Goal: Information Seeking & Learning: Find specific page/section

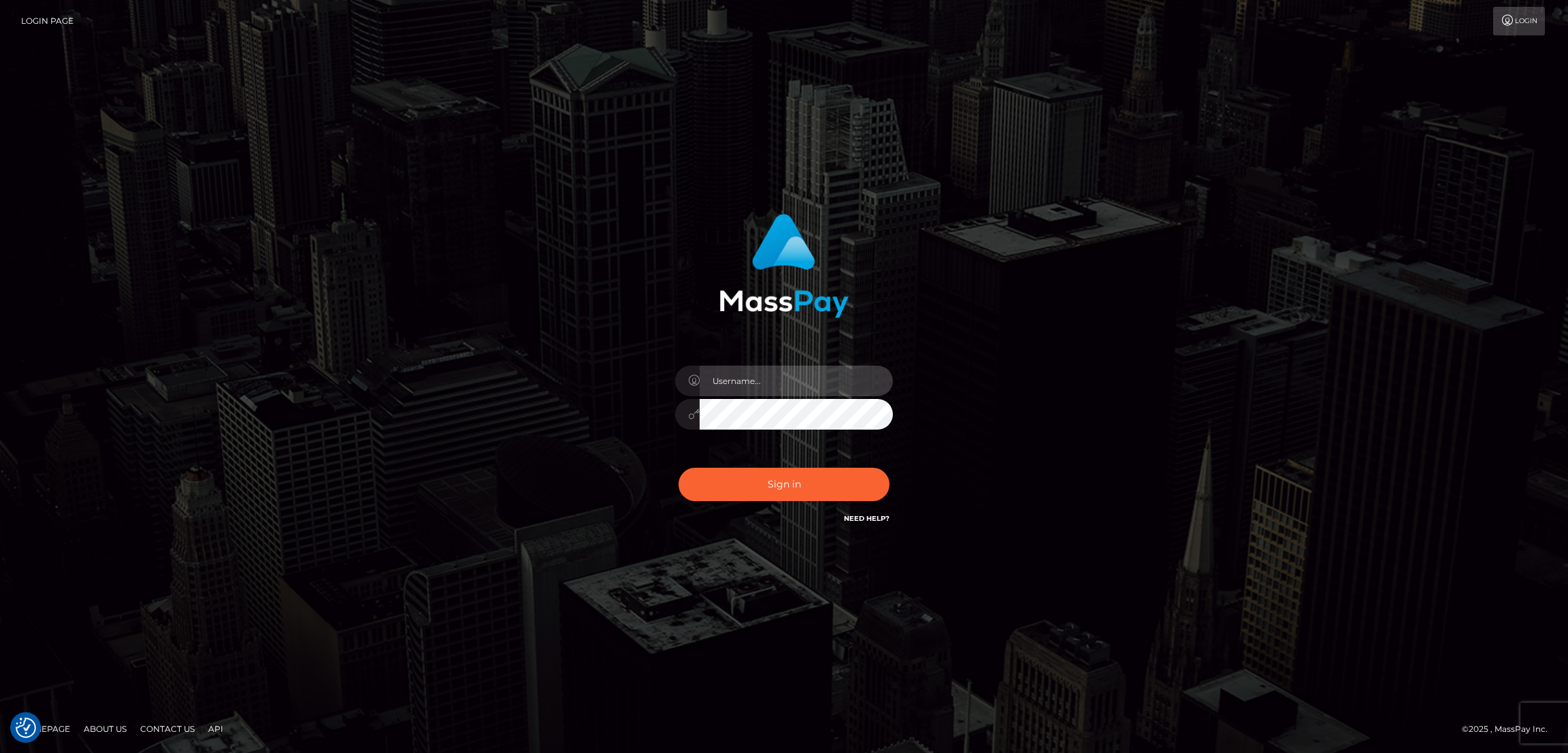
type input "by.es2"
click at [811, 484] on button "Sign in" at bounding box center [784, 485] width 211 height 34
type input "by.es2"
click at [796, 489] on button "Sign in" at bounding box center [784, 485] width 211 height 34
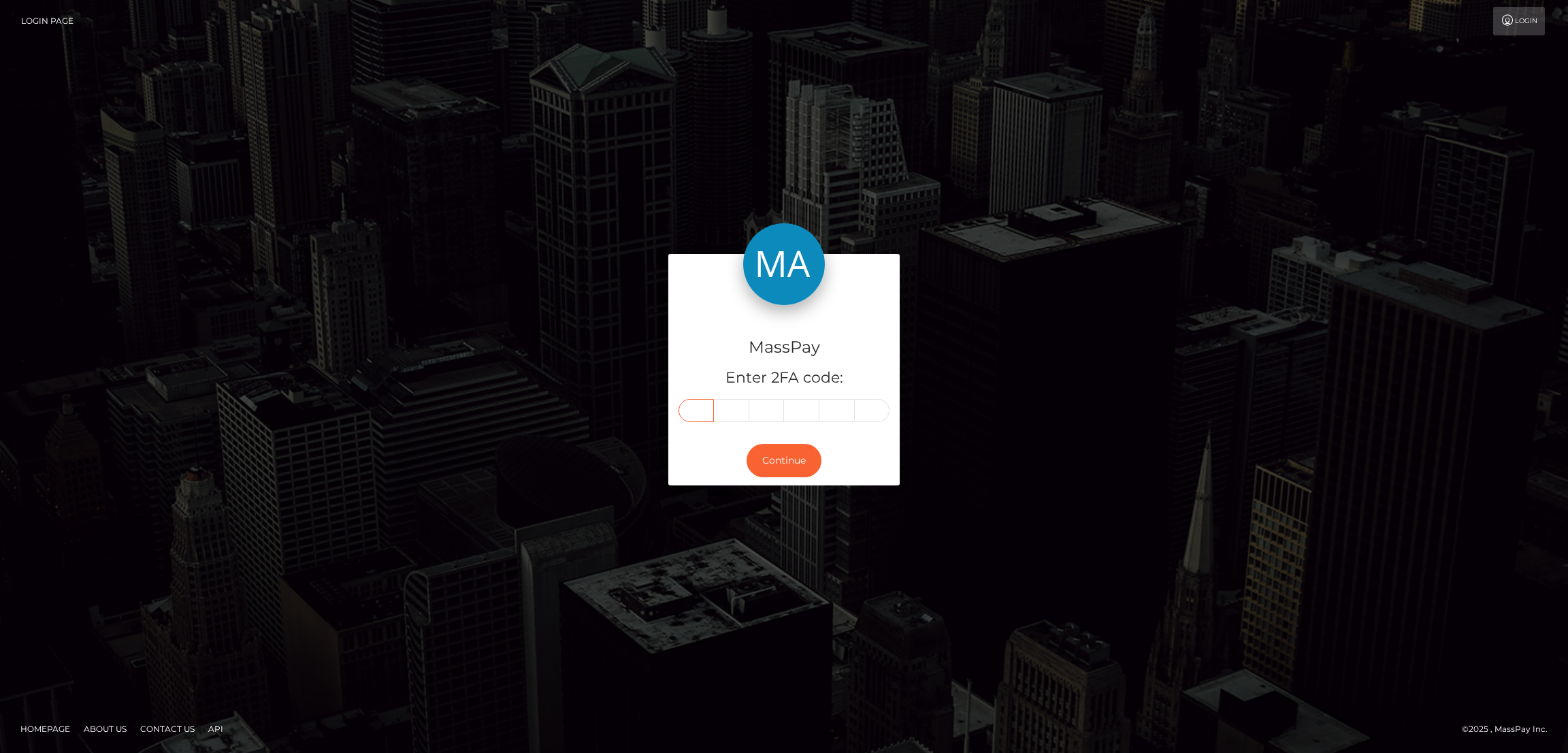
click at [689, 406] on input "text" at bounding box center [696, 410] width 36 height 23
paste input "0"
type input "0"
type input "3"
type input "8"
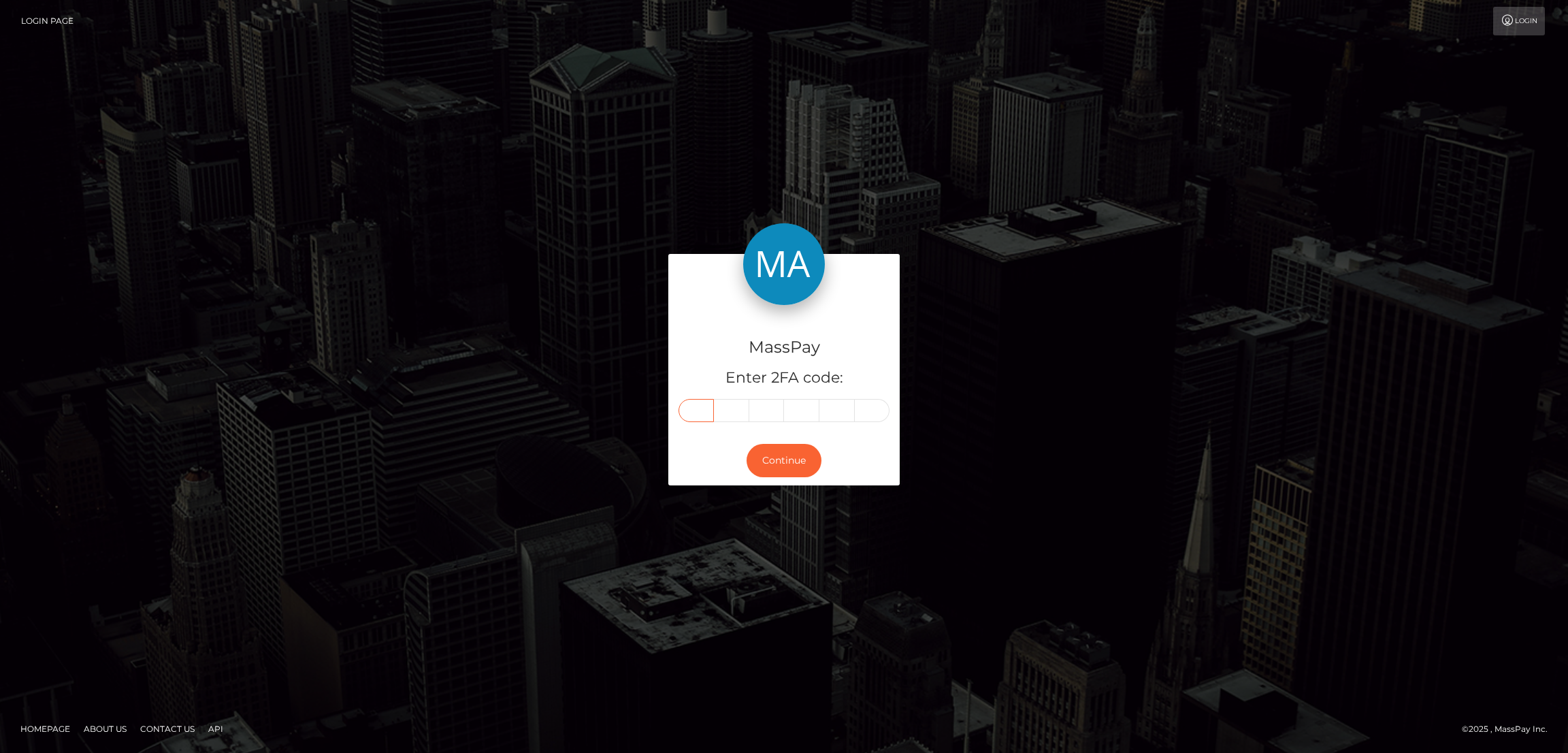
type input "2"
type input "8"
type input "9"
click at [797, 463] on button "Continue" at bounding box center [784, 461] width 75 height 34
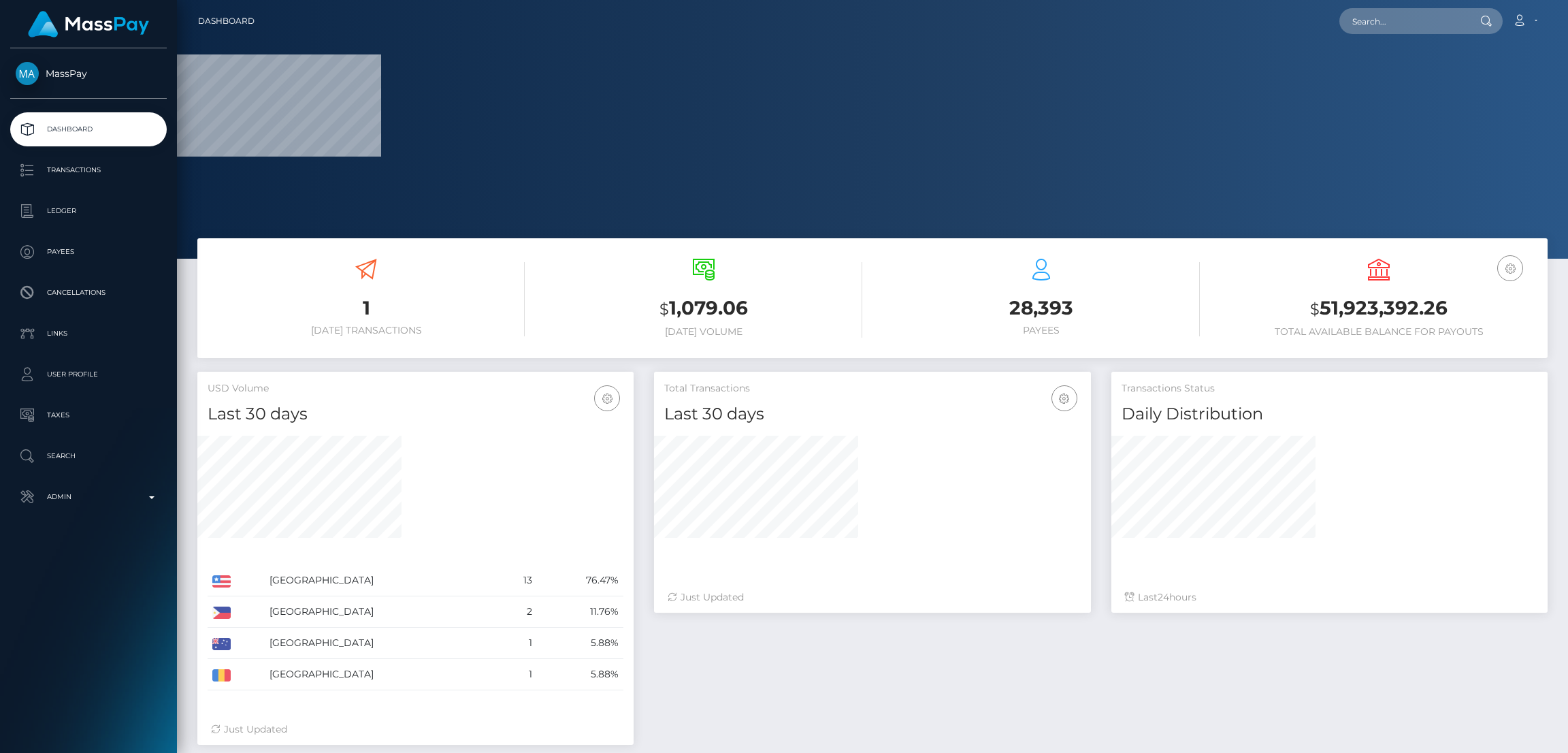
scroll to position [242, 436]
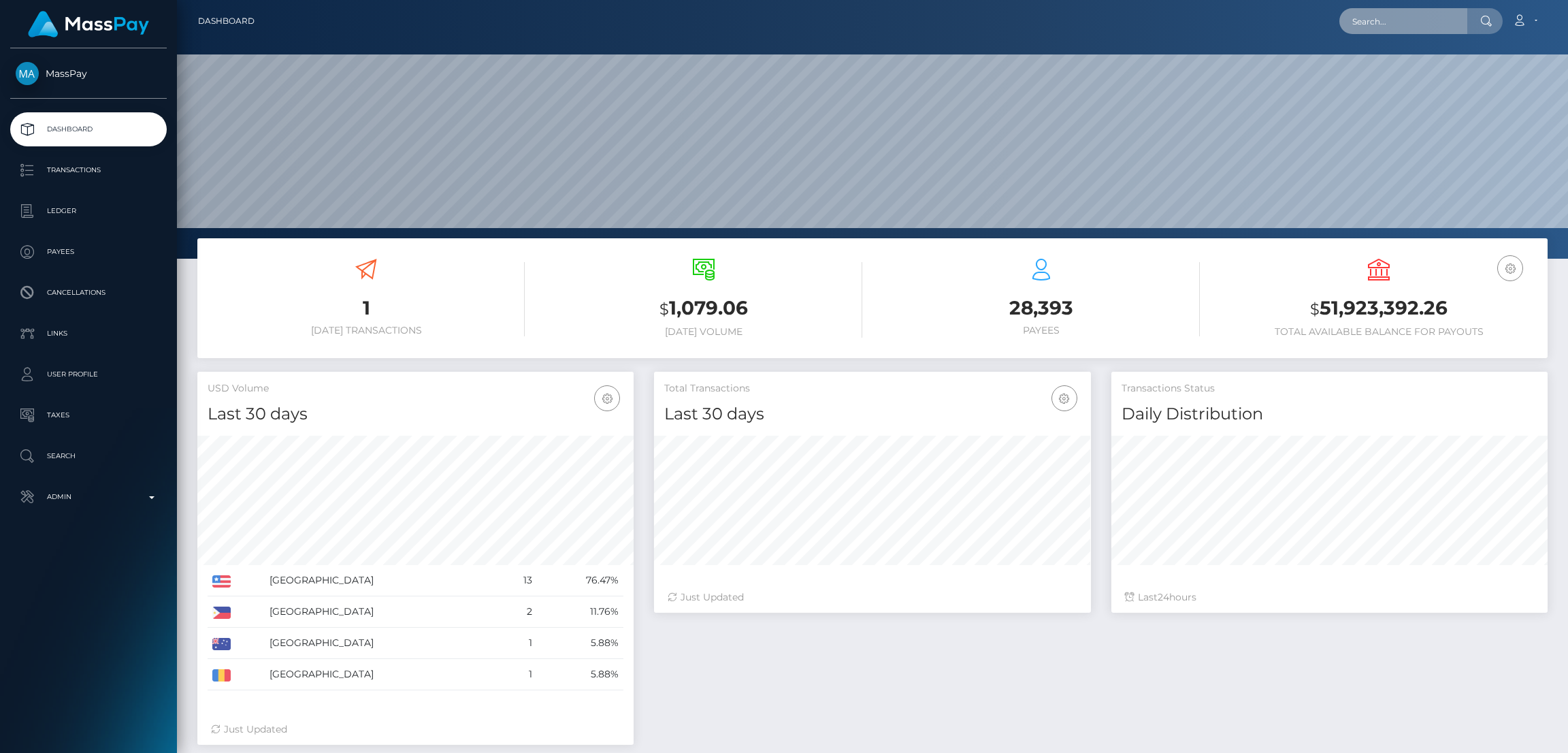
click at [1371, 24] on input "text" at bounding box center [1403, 20] width 128 height 26
paste input "shaelon.dawson@verisk.com"
type input "shaelon.dawson@verisk.com"
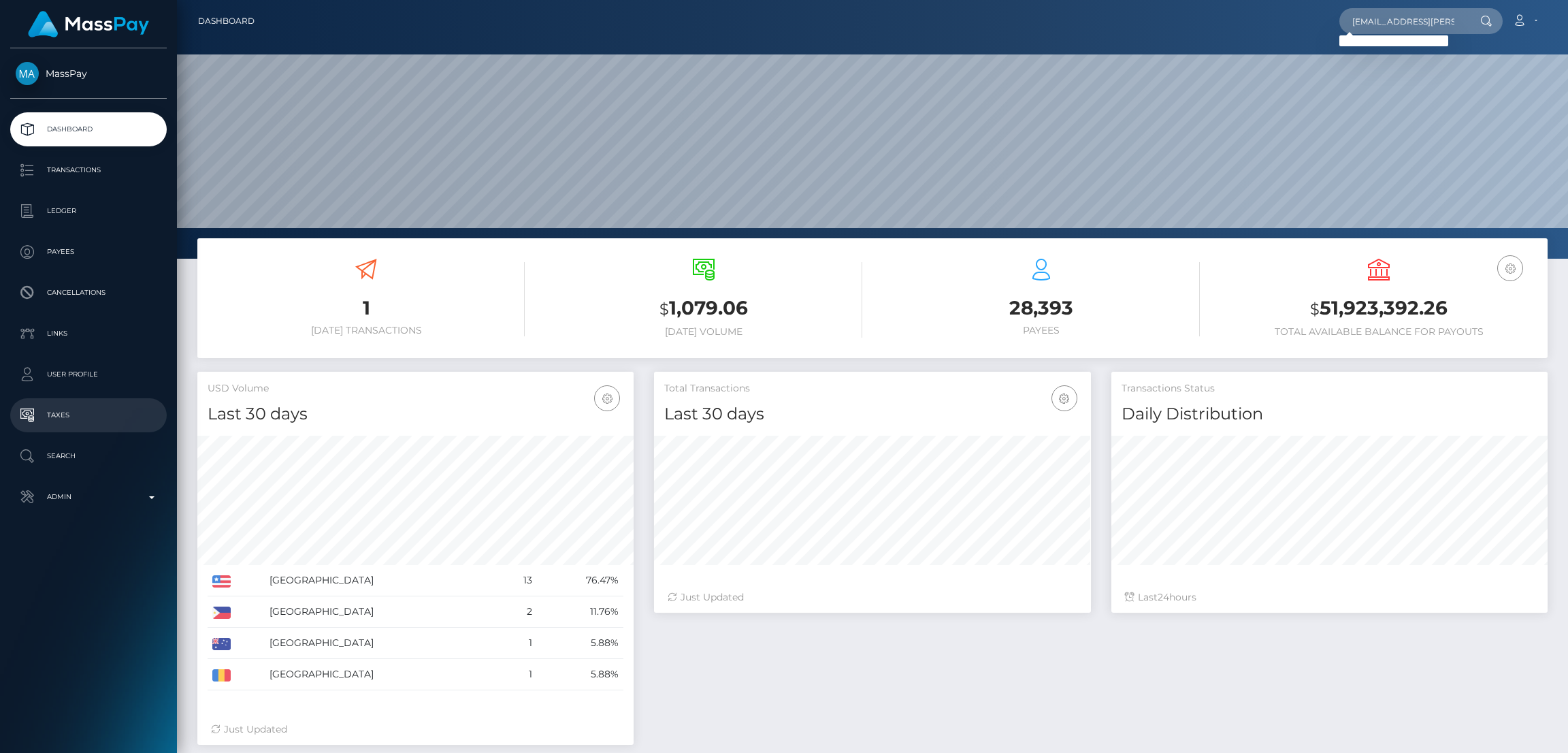
click at [59, 417] on p "Taxes" at bounding box center [89, 415] width 146 height 20
click at [83, 449] on p "Search" at bounding box center [89, 456] width 146 height 20
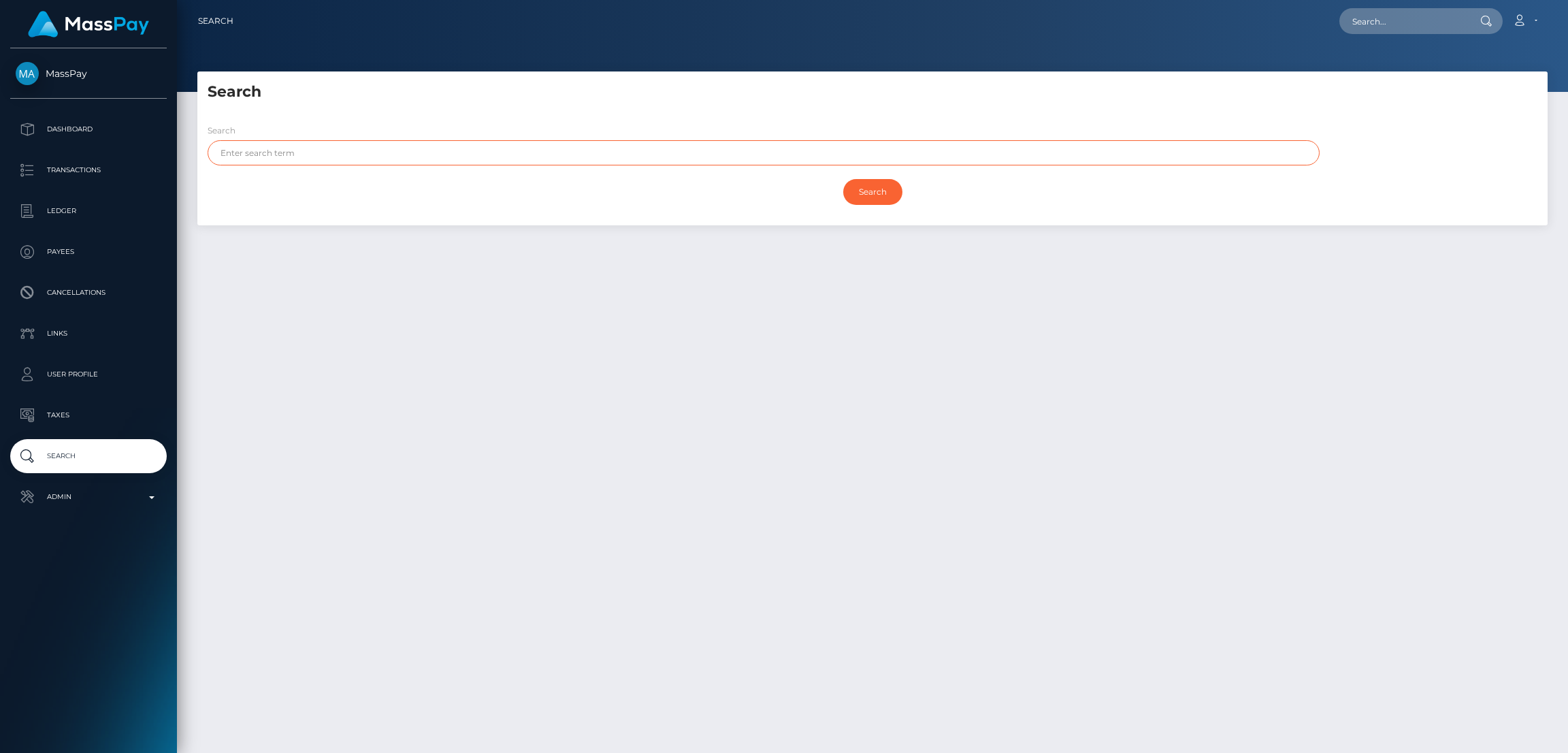
click at [277, 161] on input "text" at bounding box center [764, 153] width 1112 height 25
paste input "Regarding your inquiry, I attempted to check your account but am having difficu…"
type input "Regarding your inquiry, I attempted to check your account but am having difficu…"
click at [277, 161] on input "text" at bounding box center [764, 153] width 1112 height 25
paste input "Shaelon"
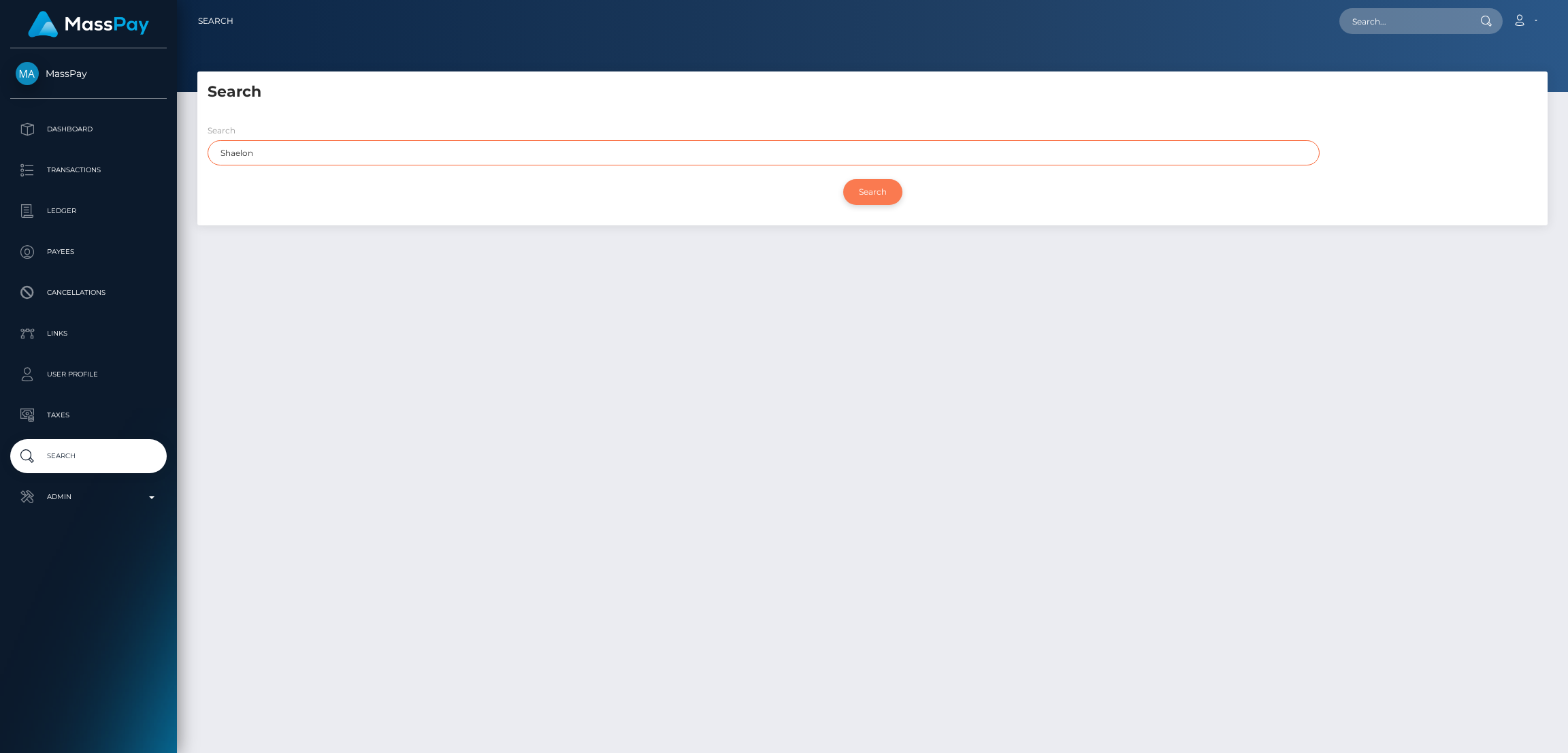
type input "Shaelon"
click at [857, 194] on input "Search" at bounding box center [873, 192] width 59 height 26
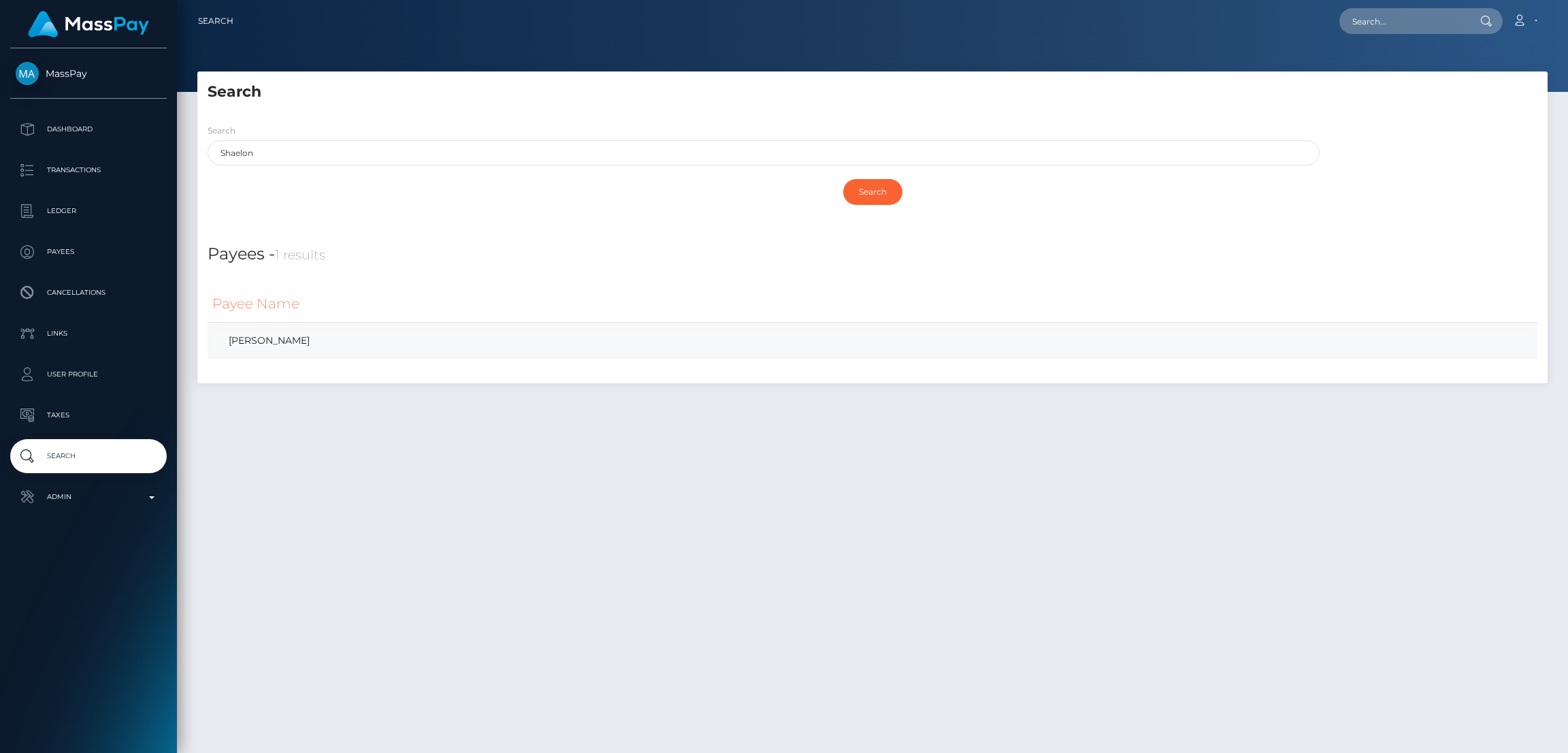
click at [291, 345] on link "Shaelon Dawson" at bounding box center [872, 340] width 1320 height 20
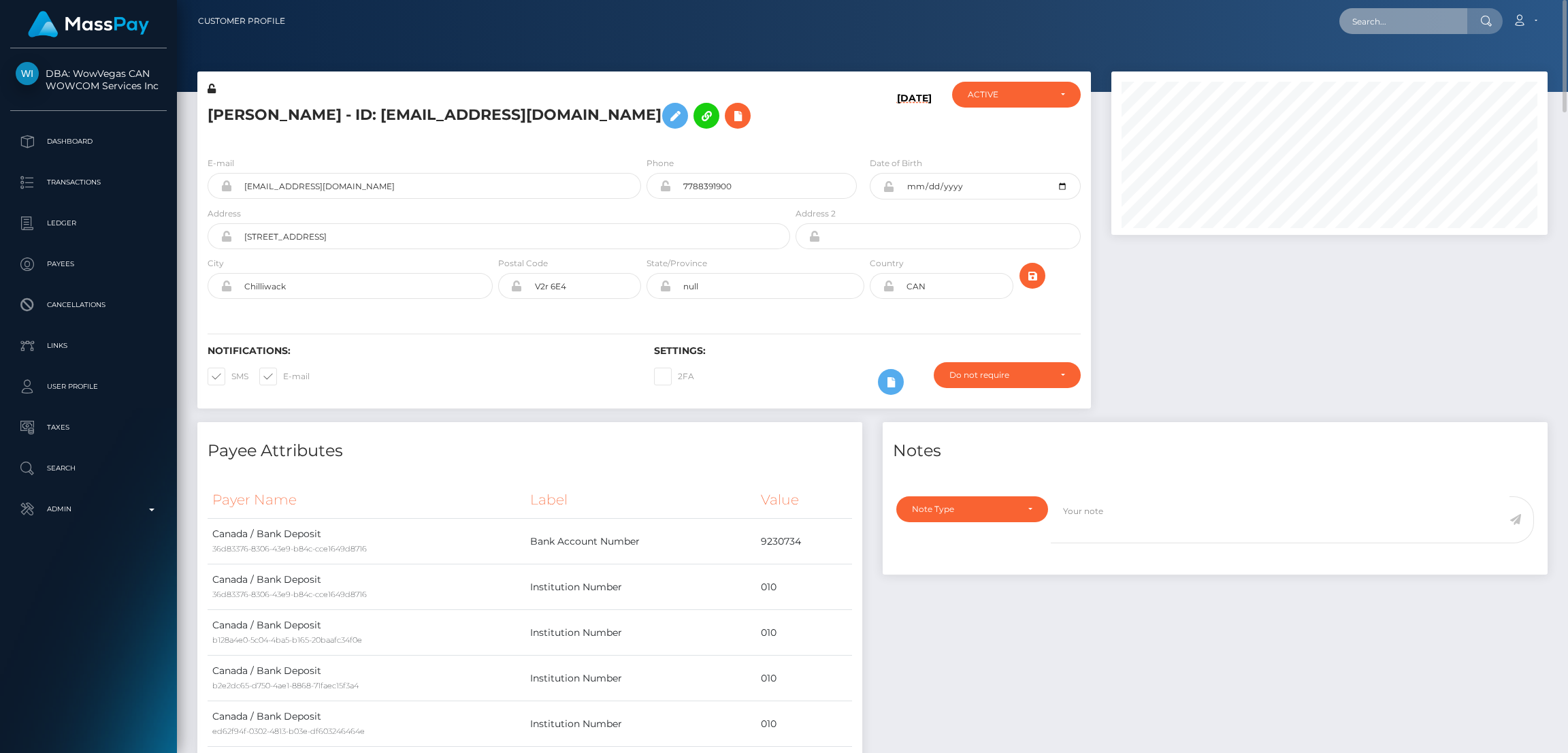
click at [1370, 19] on input "text" at bounding box center [1403, 20] width 128 height 26
paste input "[EMAIL_ADDRESS][DOMAIN_NAME]"
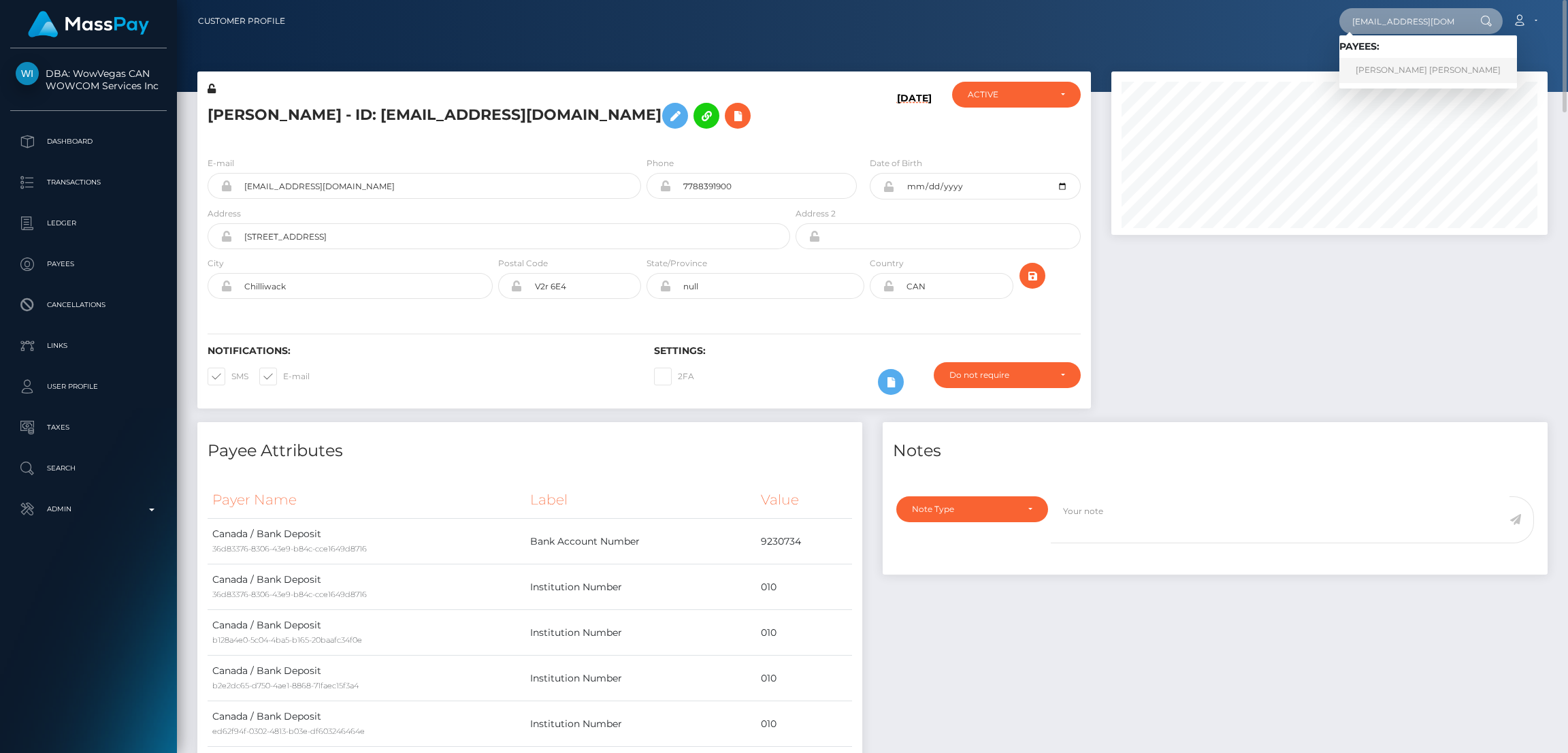
type input "[EMAIL_ADDRESS][DOMAIN_NAME]"
click at [1388, 68] on link "TOMAS DAVID MADRIZ MATA" at bounding box center [1428, 70] width 178 height 25
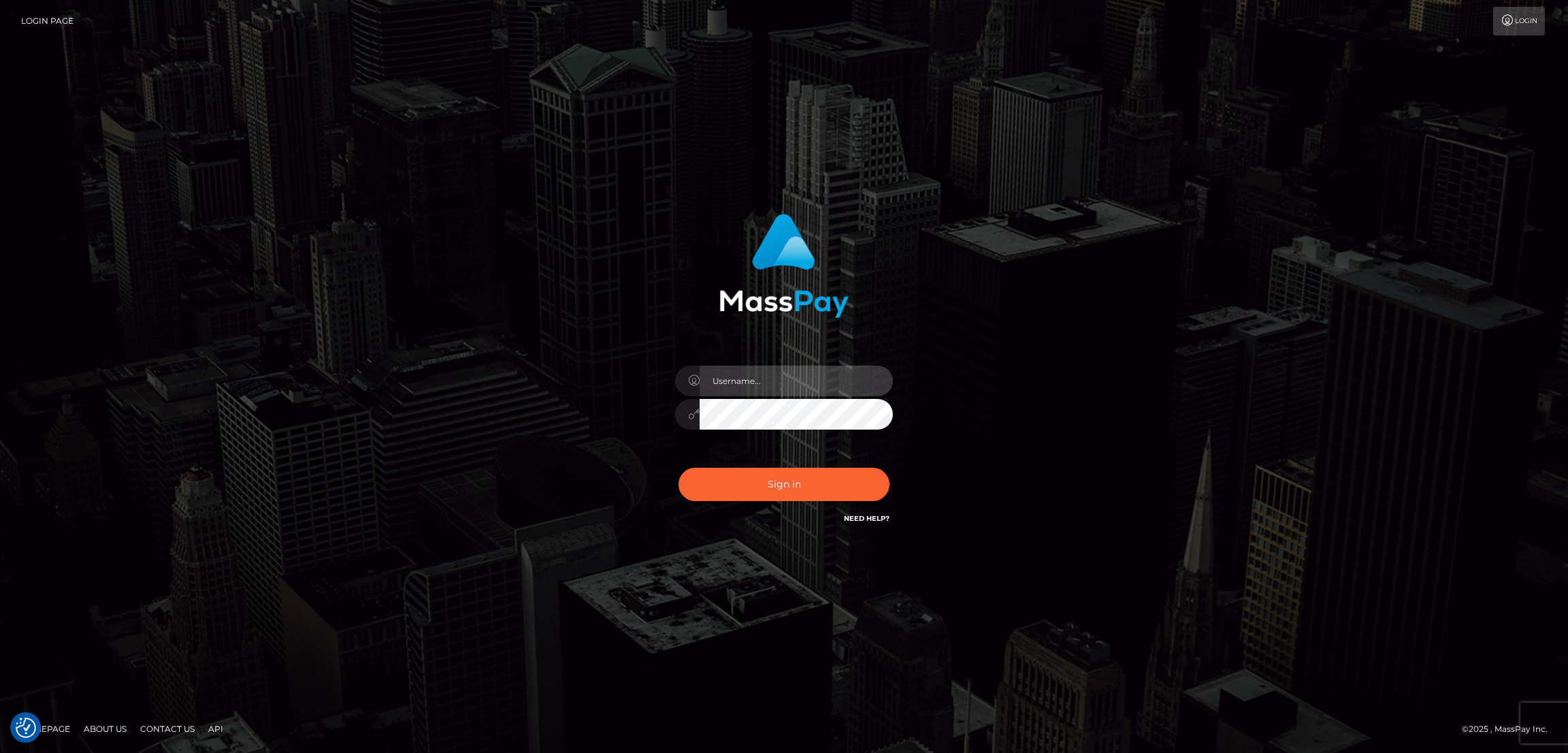
type input "by.es2"
click at [829, 482] on button "Sign in" at bounding box center [784, 485] width 211 height 34
click at [829, 478] on button "Sign in" at bounding box center [784, 485] width 211 height 34
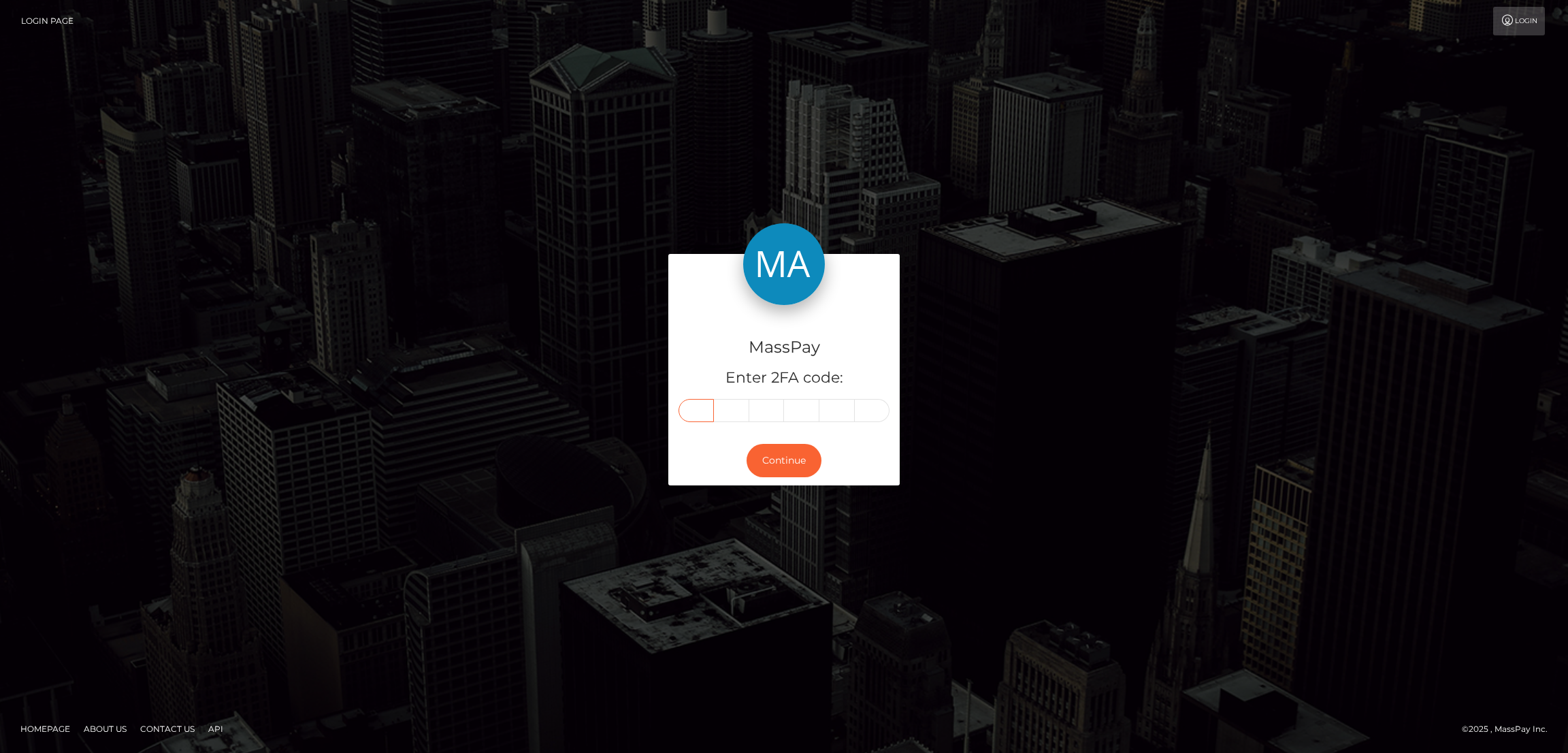
click at [706, 408] on input "text" at bounding box center [696, 410] width 36 height 23
paste input "9"
type input "9"
type input "6"
type input "8"
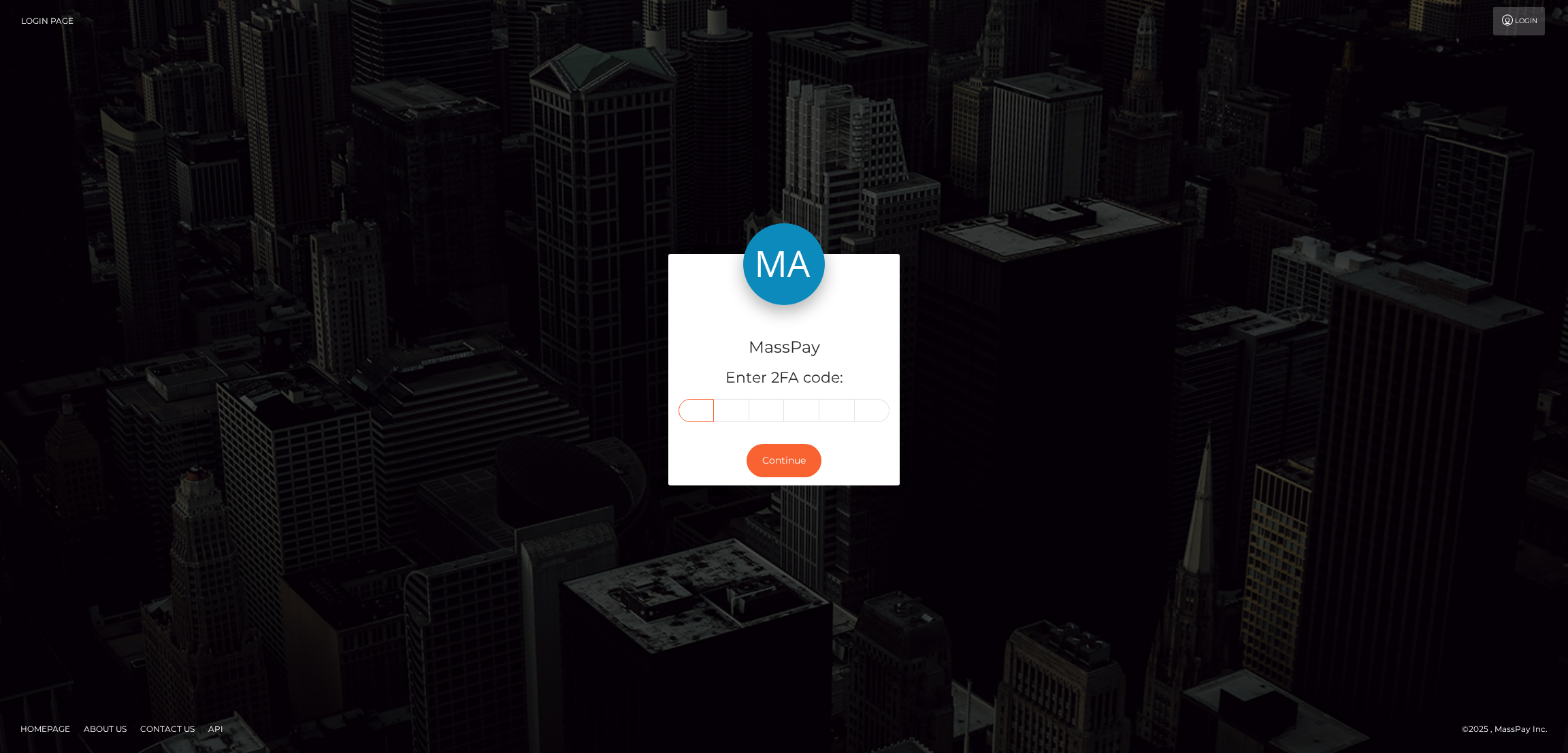
type input "5"
type input "3"
type input "7"
click at [794, 456] on button "Continue" at bounding box center [784, 461] width 75 height 34
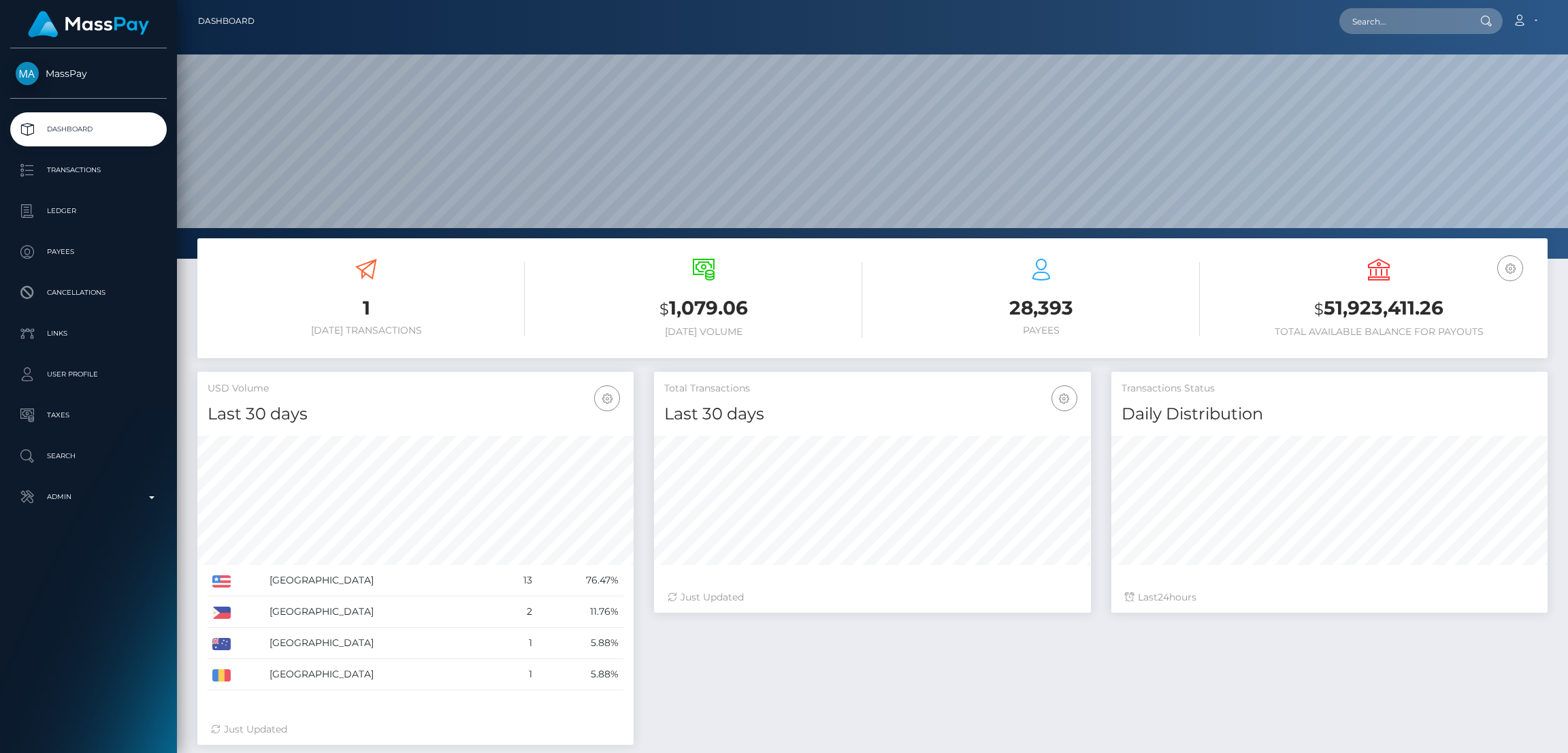
scroll to position [242, 436]
click at [1385, 19] on input "text" at bounding box center [1403, 20] width 128 height 26
paste input "968537"
type input "968537"
paste input "julia555davydenko@gmail.com"
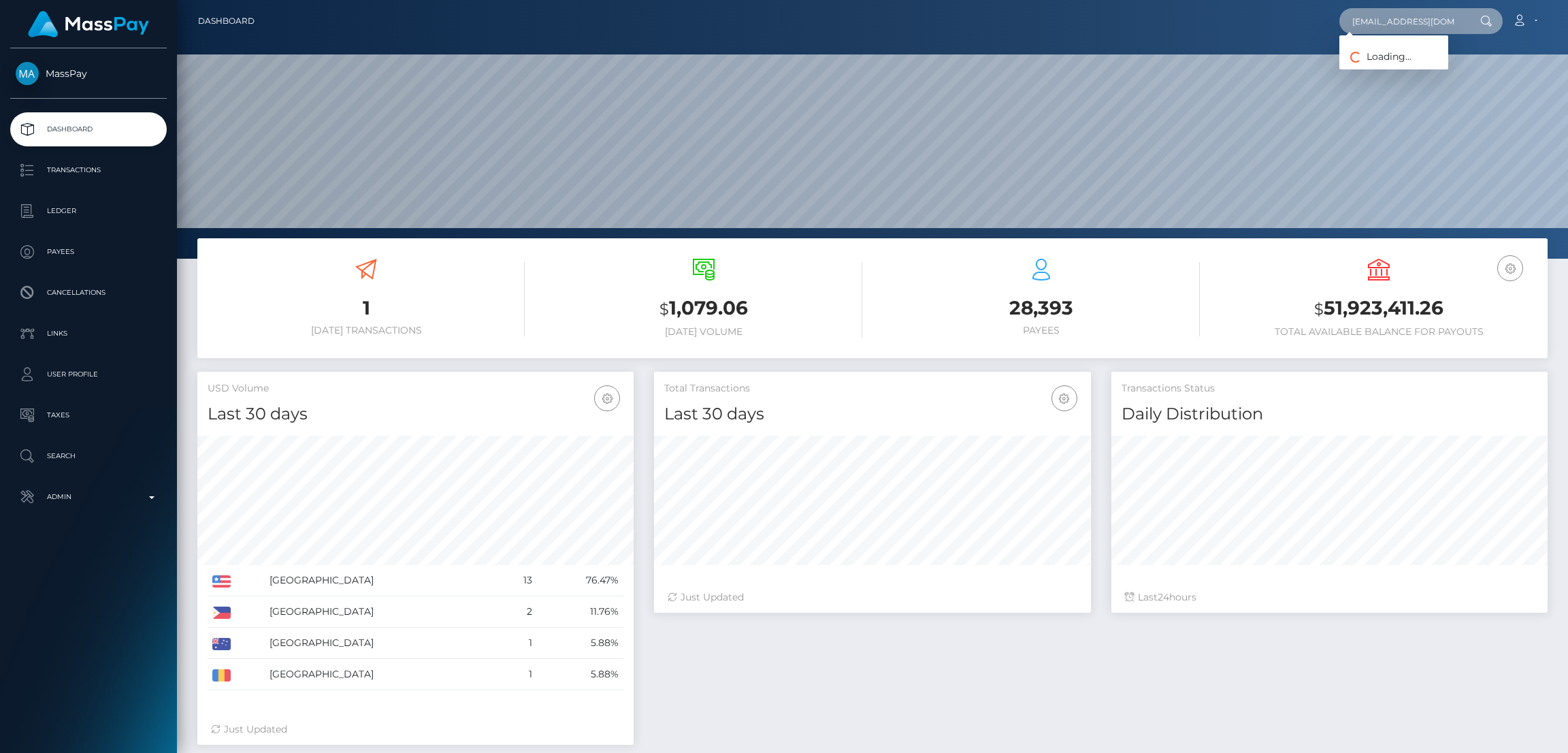
scroll to position [0, 27]
type input "julia555davydenko@gmail.com"
click at [1375, 25] on input "julia555davydenko@gmail.com" at bounding box center [1403, 20] width 128 height 26
click at [1389, 73] on link "Maryna Yakubovych" at bounding box center [1393, 70] width 109 height 25
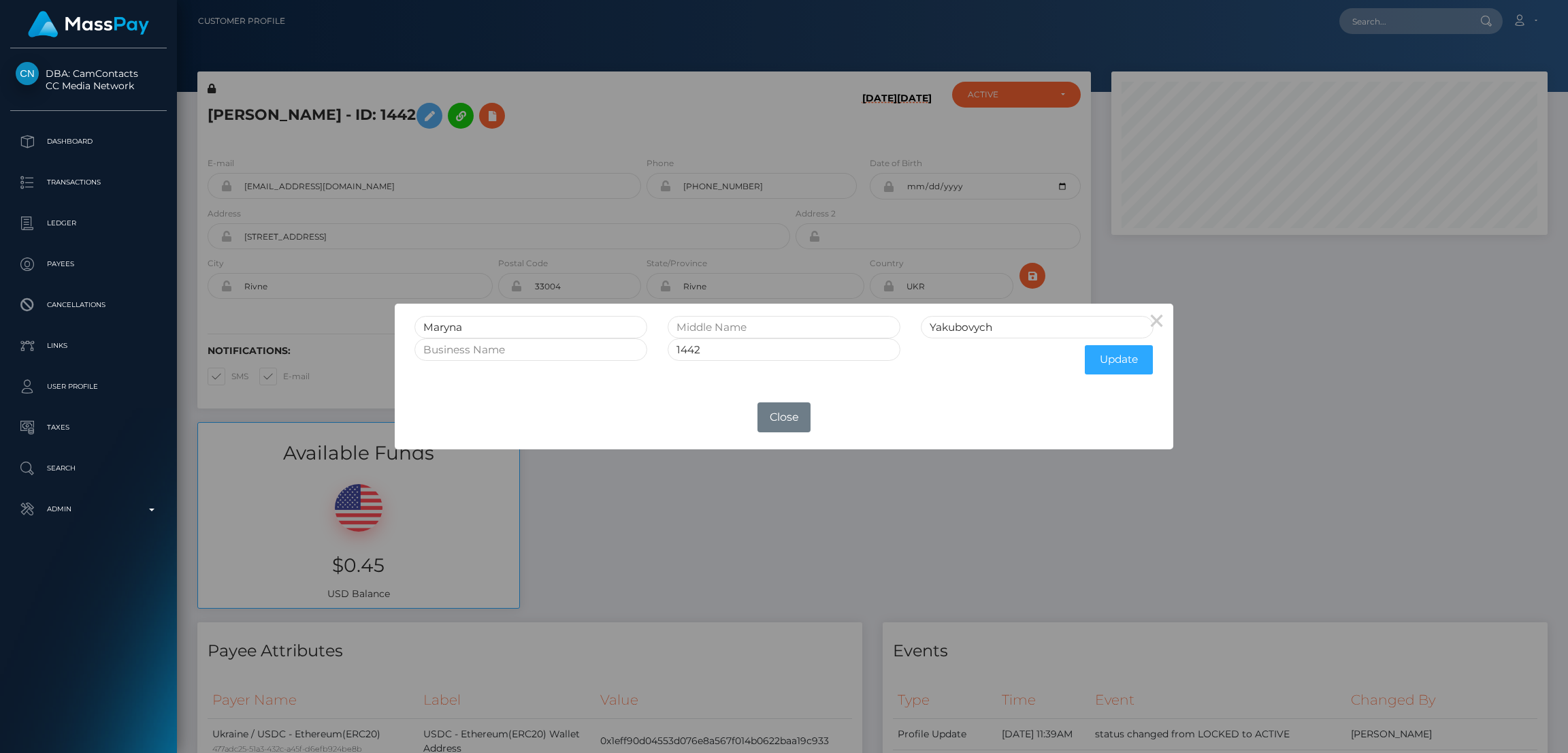
scroll to position [162, 436]
click at [447, 322] on input "Maryna" at bounding box center [531, 327] width 233 height 22
click at [793, 402] on button "Close" at bounding box center [784, 417] width 53 height 30
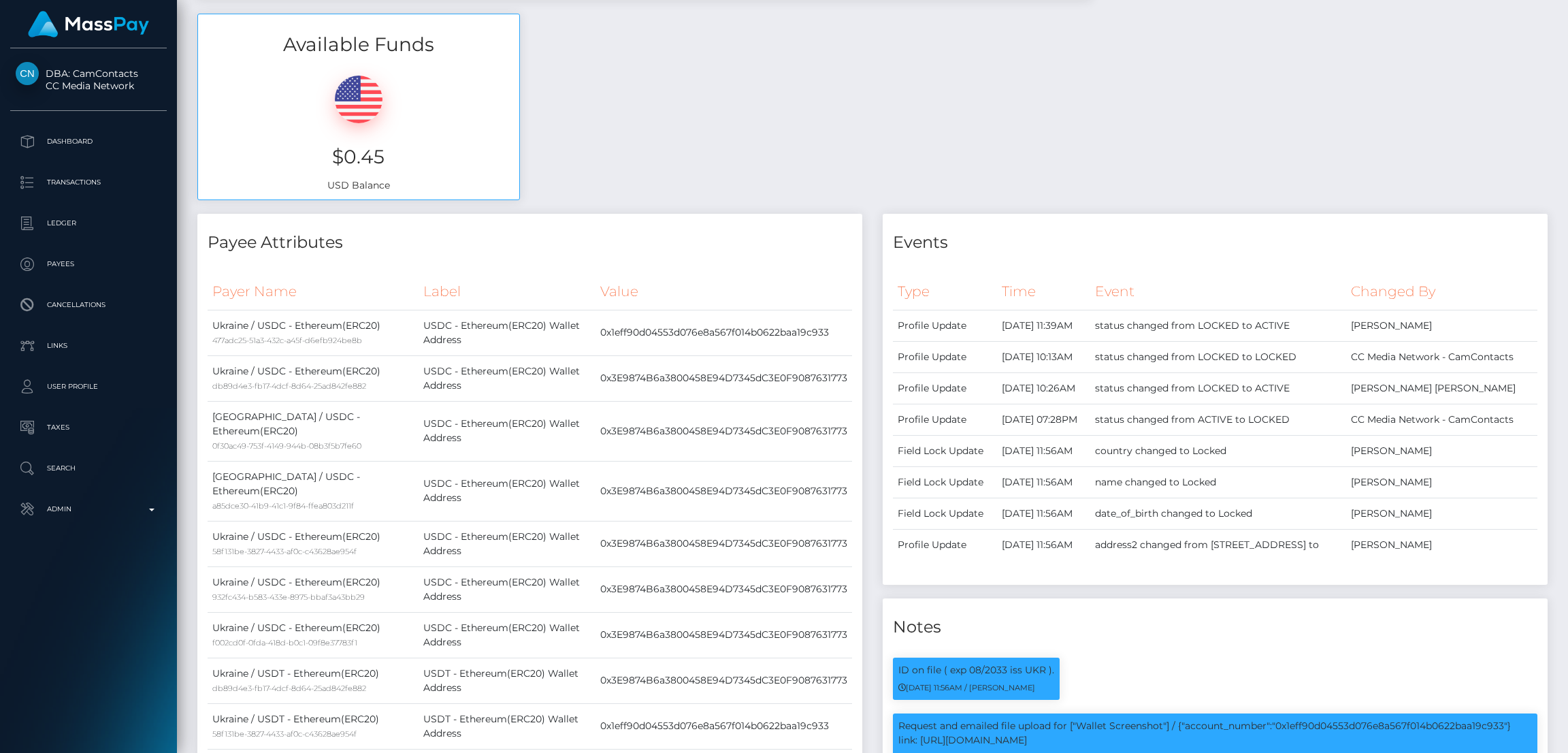
scroll to position [0, 0]
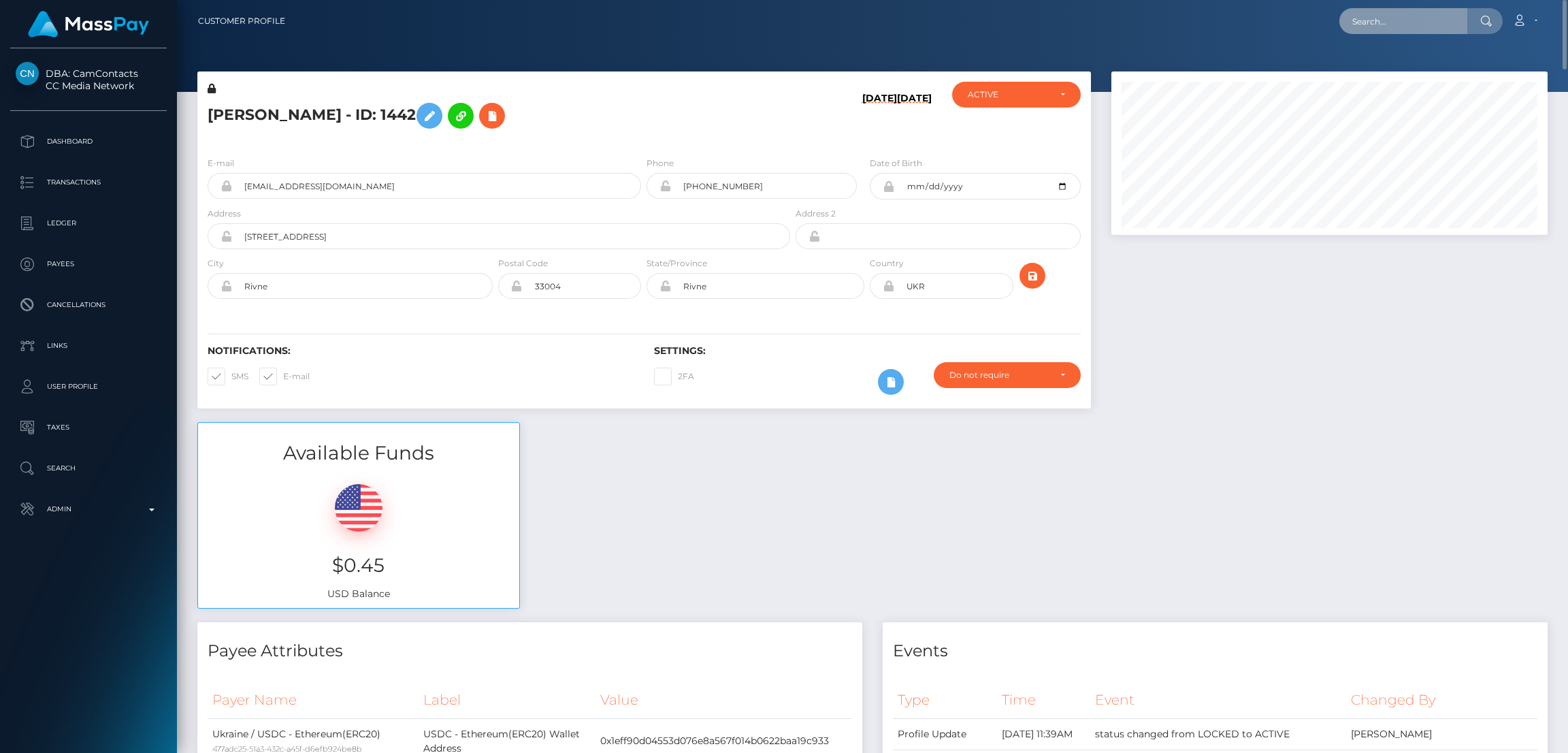
click at [1381, 21] on input "text" at bounding box center [1403, 20] width 128 height 26
paste input "andreas.schatzberger@gmail.com"
type input "andreas.schatzberger@gmail.com"
click at [1385, 71] on link "Andreas Lechner" at bounding box center [1393, 70] width 109 height 25
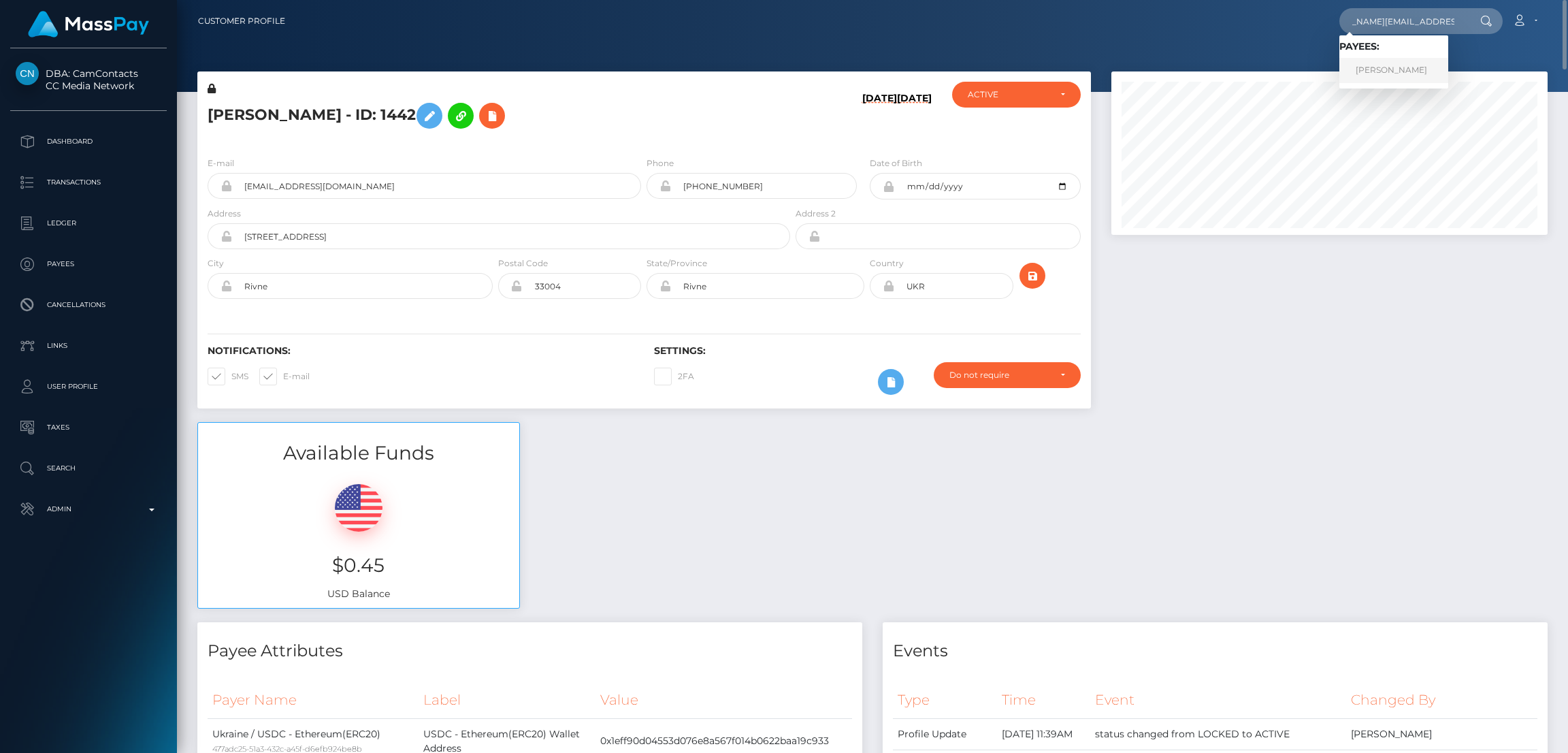
scroll to position [0, 0]
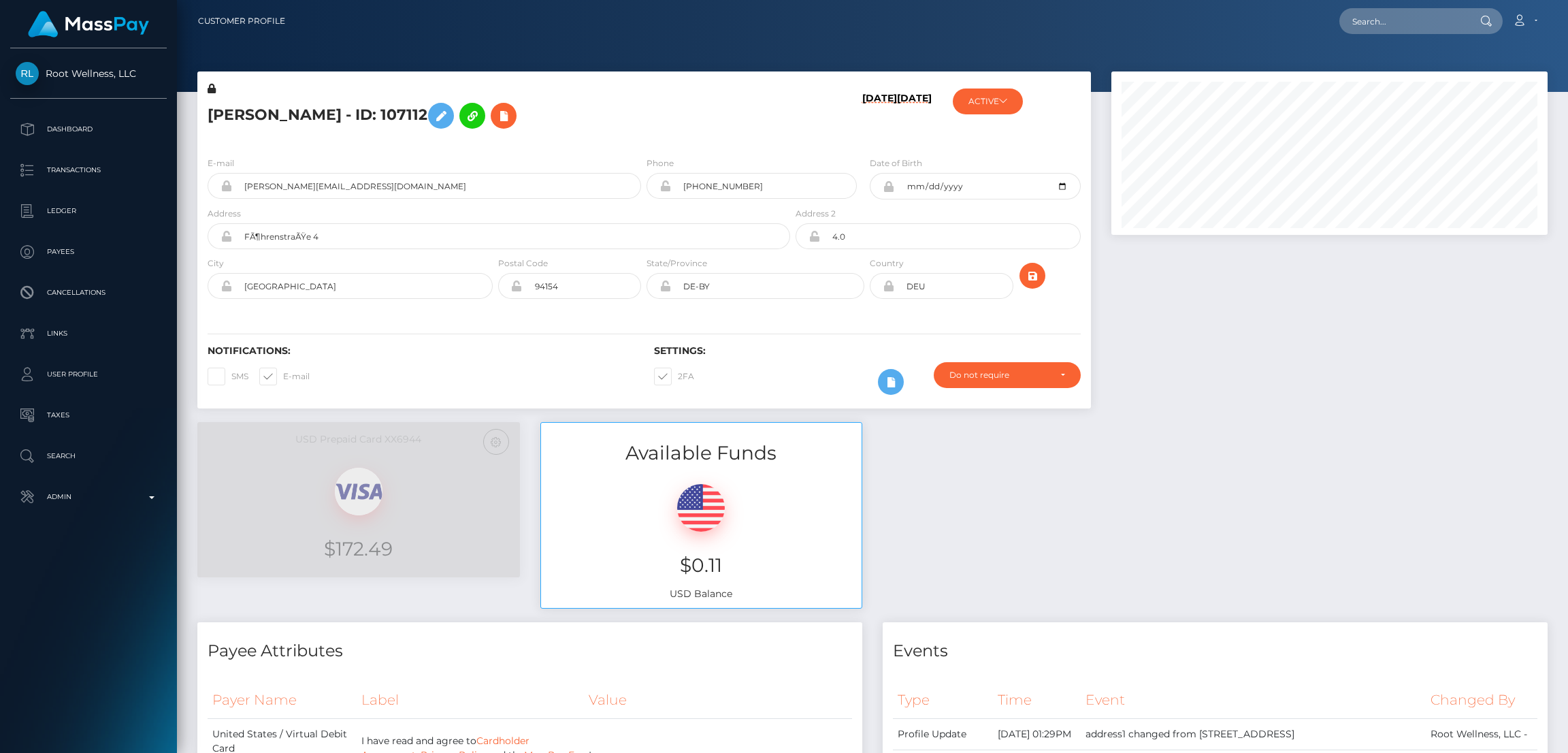
scroll to position [162, 436]
click at [256, 104] on h5 "[PERSON_NAME] - ID: 107112" at bounding box center [495, 115] width 575 height 39
click at [257, 104] on h5 "[PERSON_NAME] - ID: 107112" at bounding box center [495, 115] width 575 height 39
copy h5 "[PERSON_NAME] - ID: 107112"
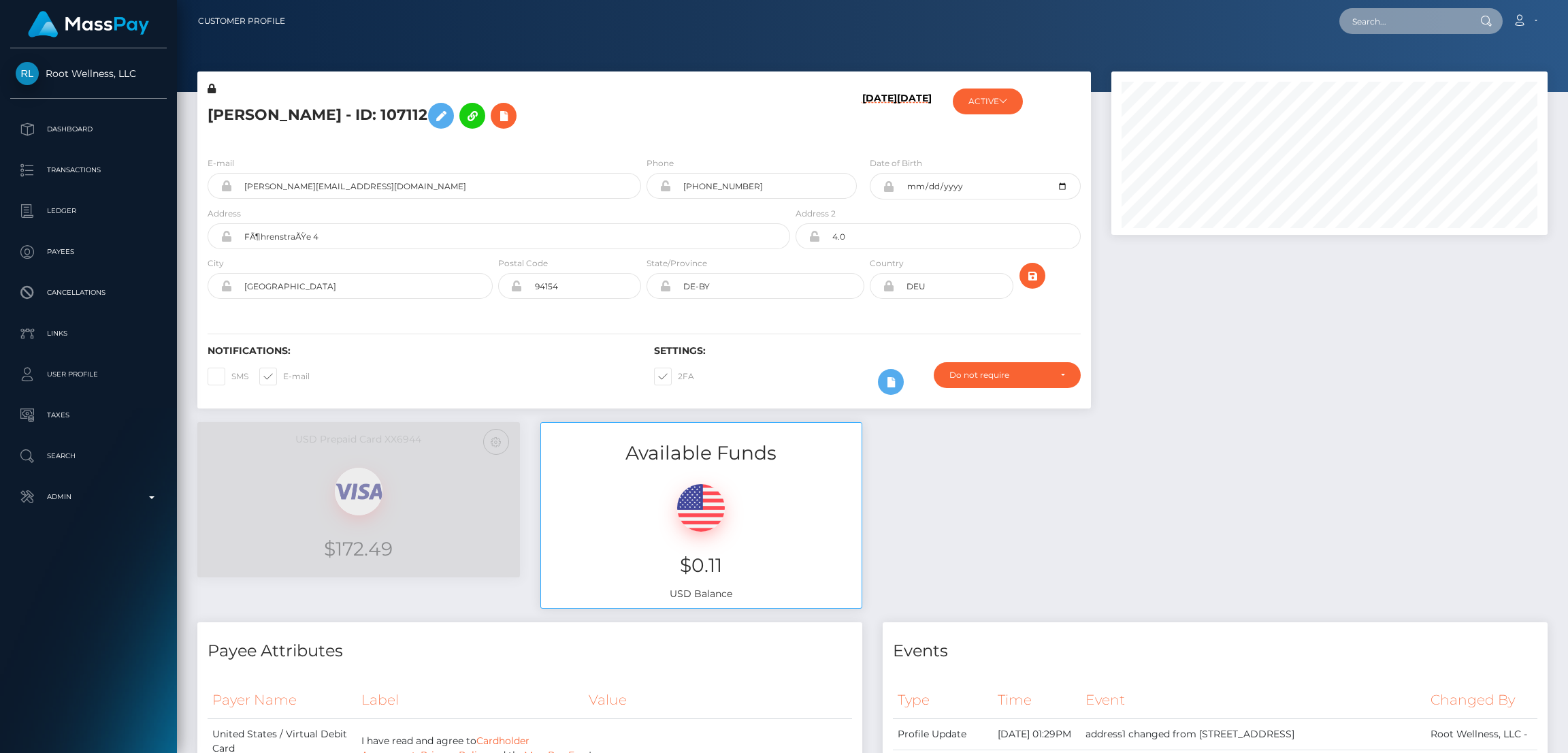
click at [1371, 28] on input "text" at bounding box center [1403, 20] width 128 height 26
paste input "[EMAIL_ADDRESS][DOMAIN_NAME]"
type input "[EMAIL_ADDRESS][DOMAIN_NAME]"
click at [1395, 60] on span "Loading... Loading..." at bounding box center [1374, 57] width 72 height 12
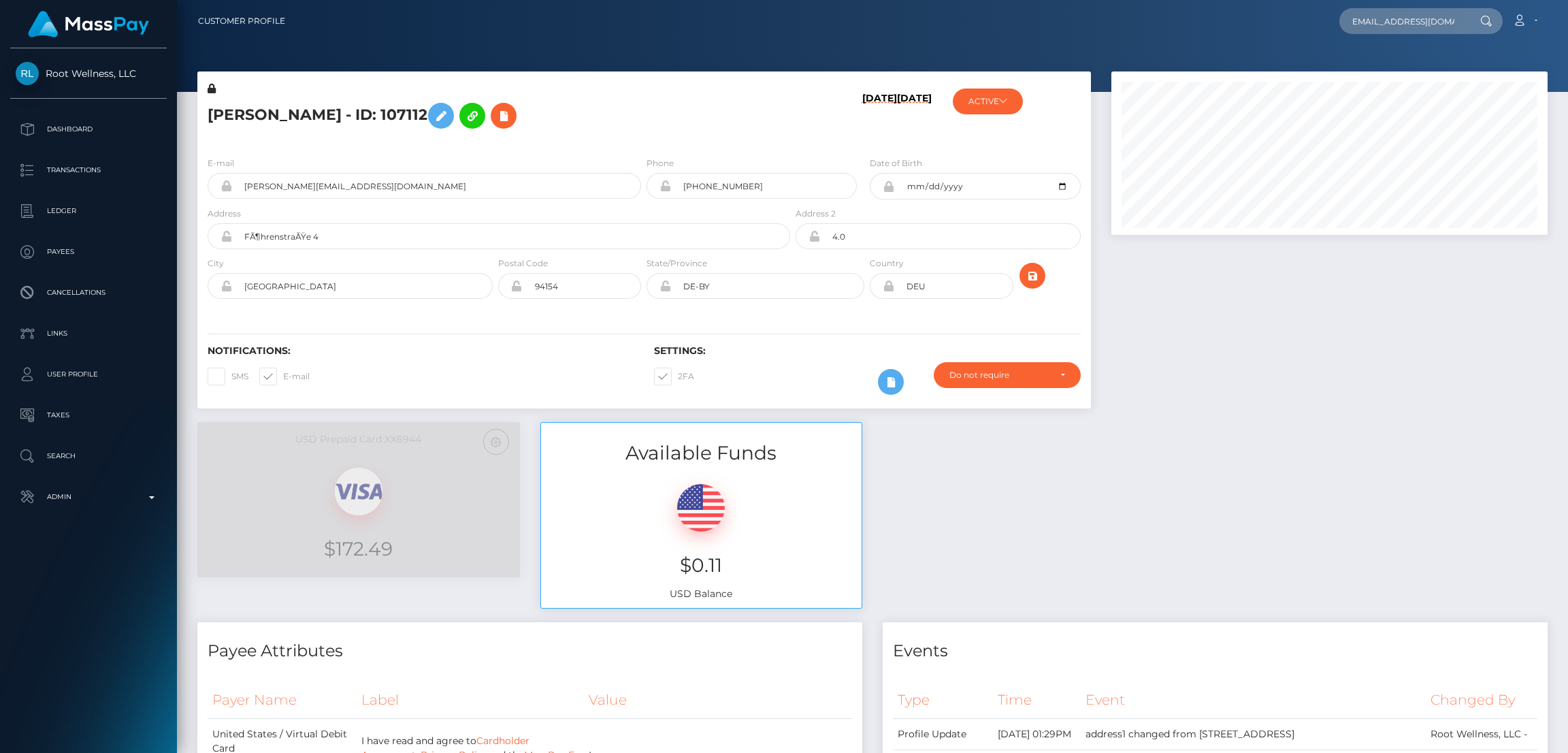
scroll to position [0, 0]
click at [1390, 27] on input "[EMAIL_ADDRESS][DOMAIN_NAME]" at bounding box center [1403, 20] width 128 height 26
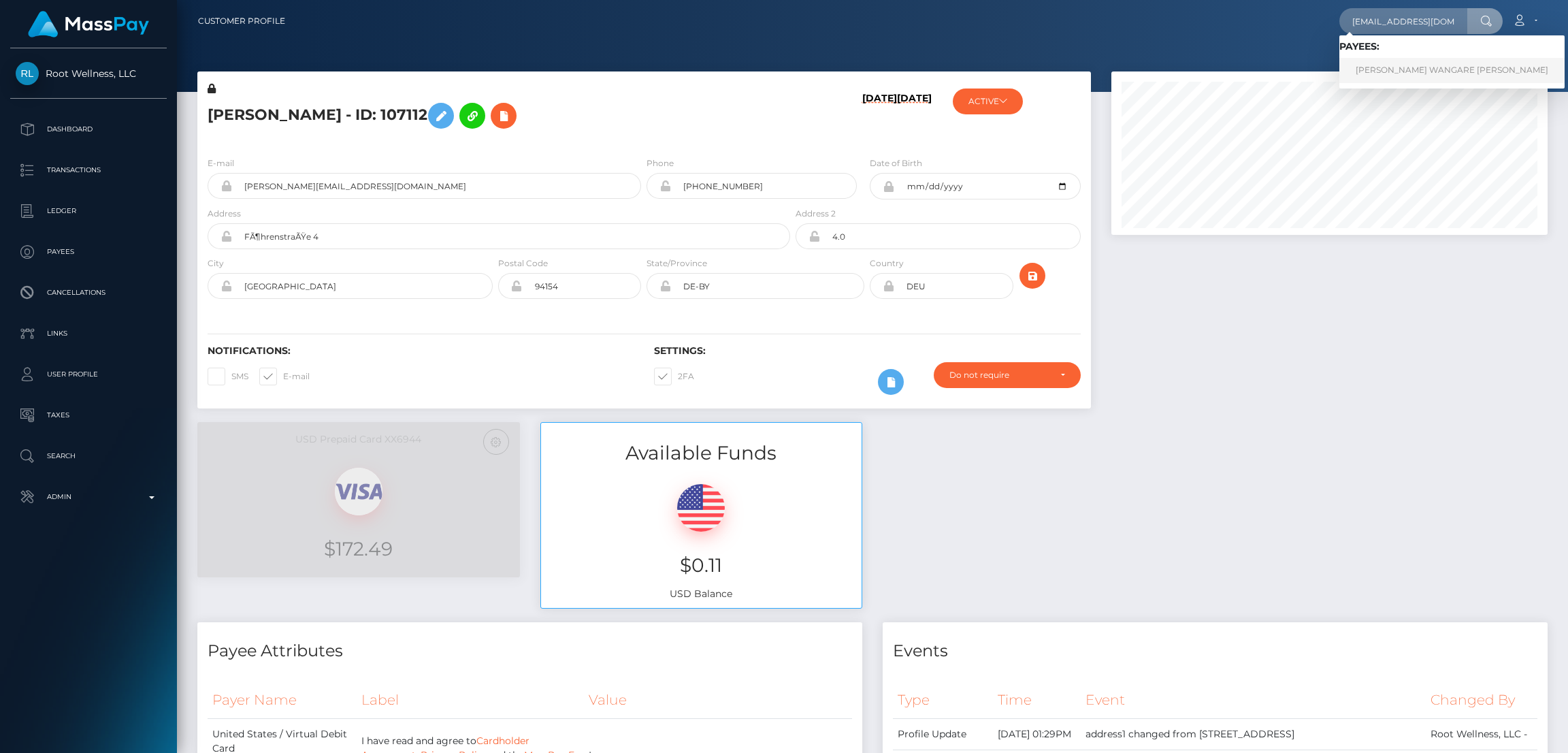
click at [1369, 71] on link "LEANNA WANGARE KURIA" at bounding box center [1452, 70] width 226 height 25
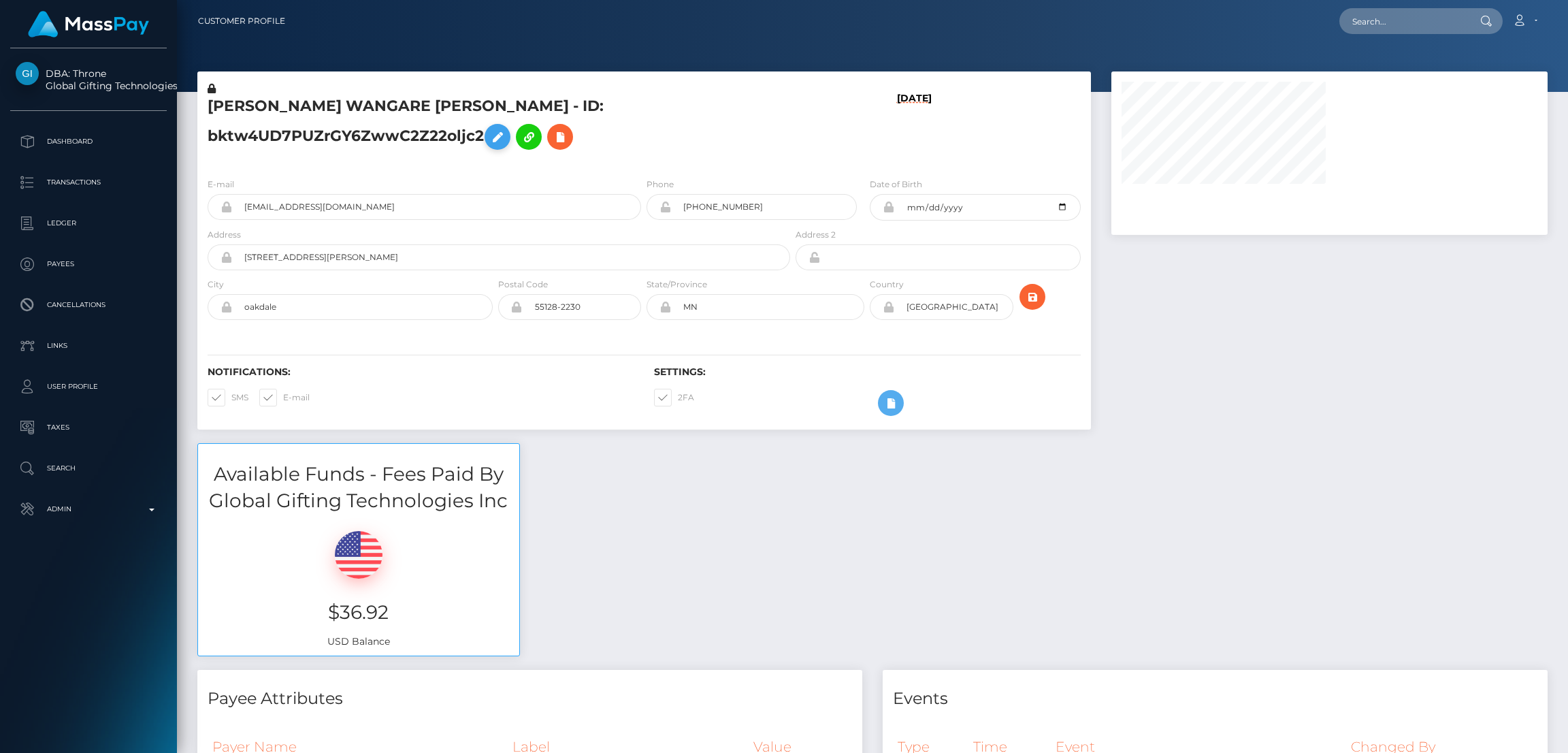
click at [505, 129] on icon at bounding box center [497, 137] width 16 height 17
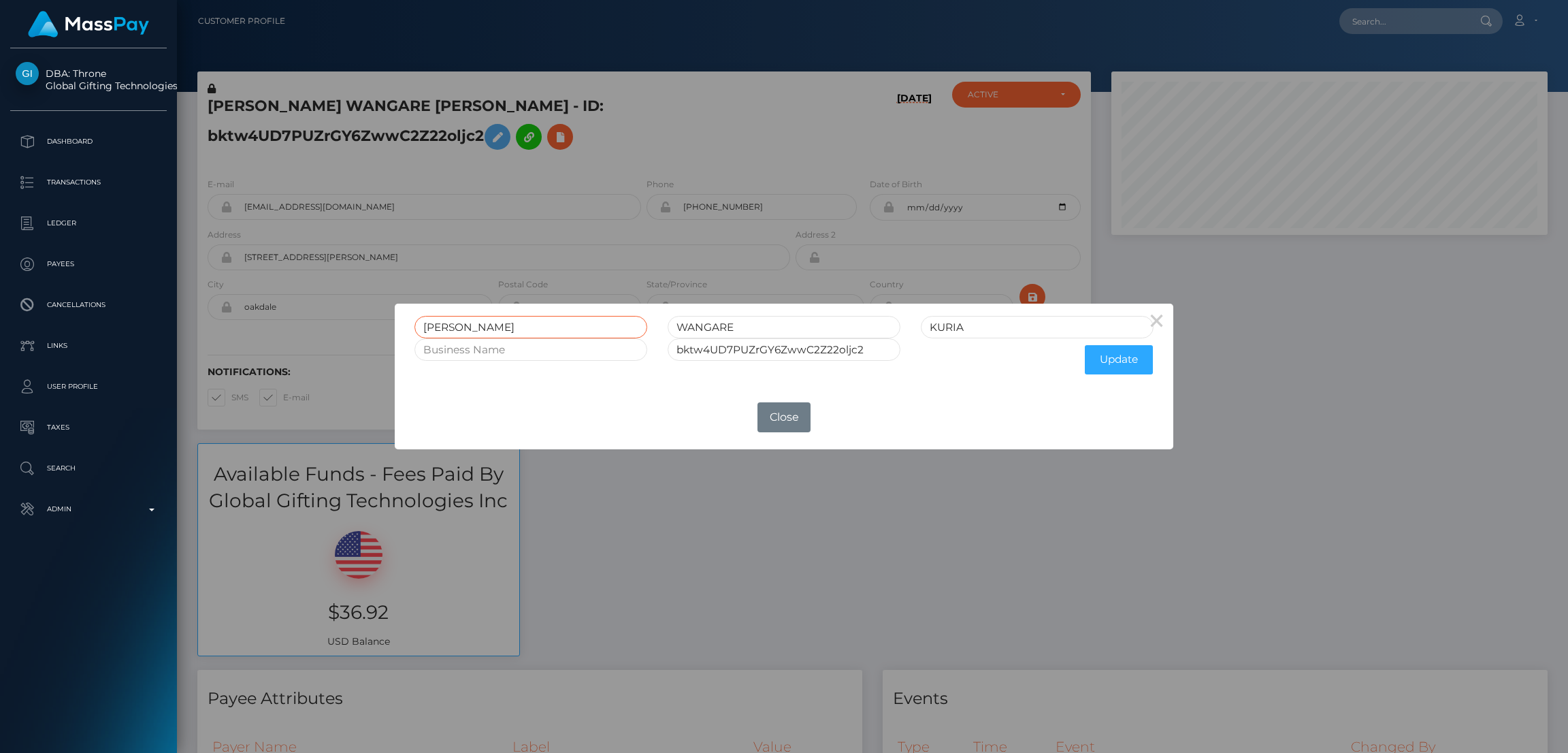
click at [443, 329] on input "[PERSON_NAME]" at bounding box center [531, 327] width 233 height 22
click at [443, 328] on input "[PERSON_NAME]" at bounding box center [531, 327] width 233 height 22
click at [794, 421] on button "Close" at bounding box center [784, 417] width 53 height 30
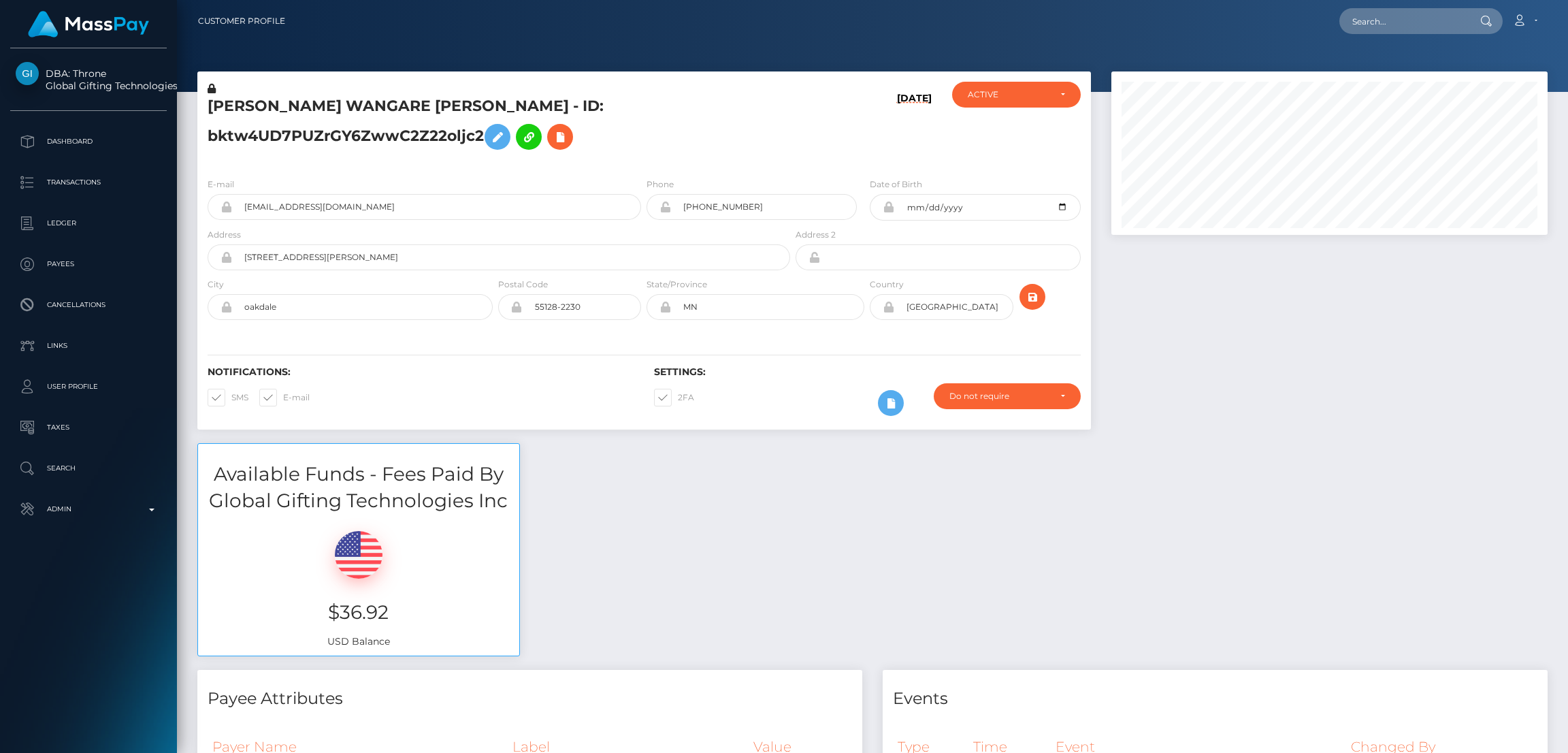
click at [313, 114] on h5 "LEANNA WANGARE KURIA - ID: bktw4UD7PUZrGY6ZwwC2Z22oljc2" at bounding box center [495, 126] width 575 height 60
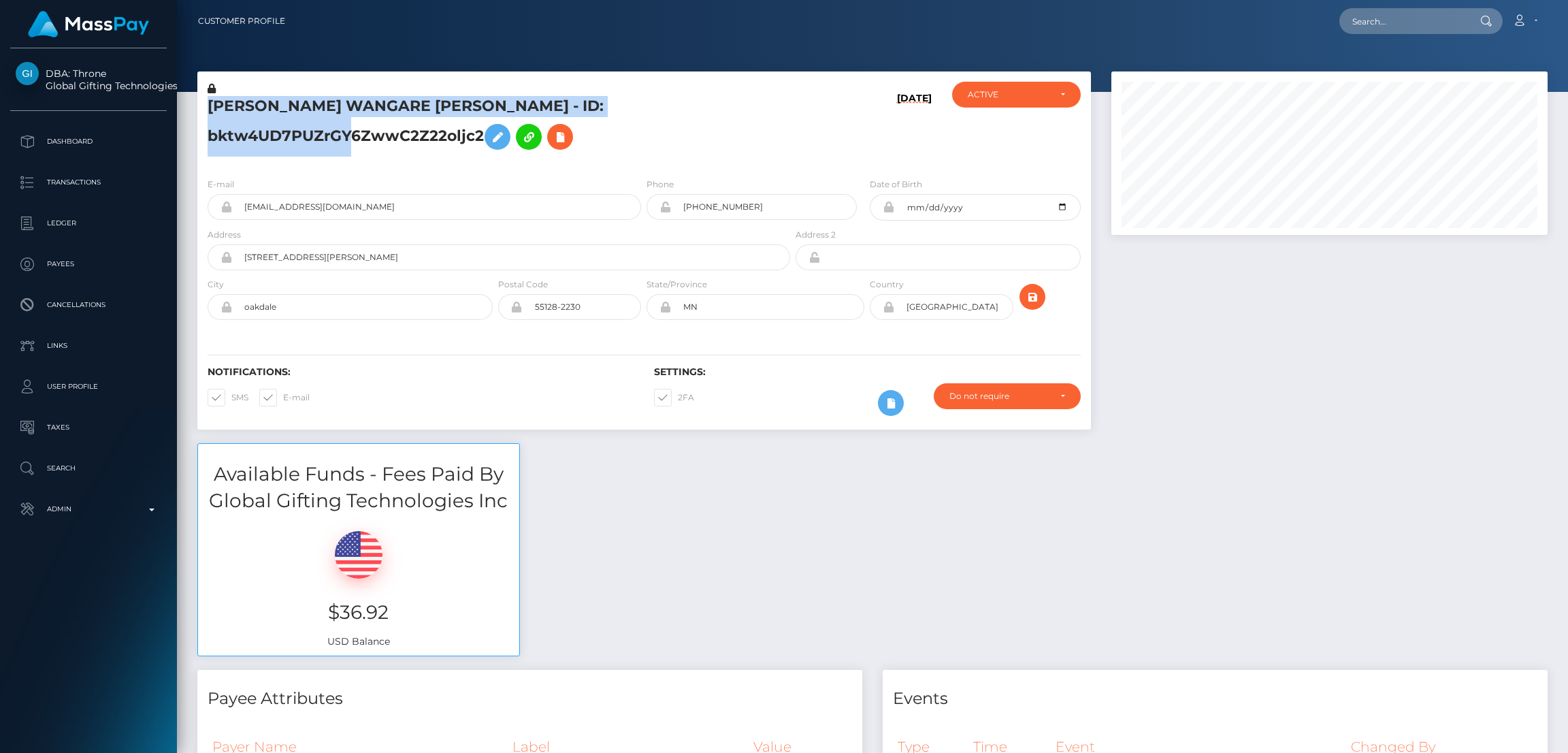
click at [313, 114] on h5 "LEANNA WANGARE KURIA - ID: bktw4UD7PUZrGY6ZwwC2Z22oljc2" at bounding box center [495, 126] width 575 height 60
copy h5 "LEANNA WANGARE KURIA - ID: bktw4UD7PUZrGY6ZwwC2Z22oljc2"
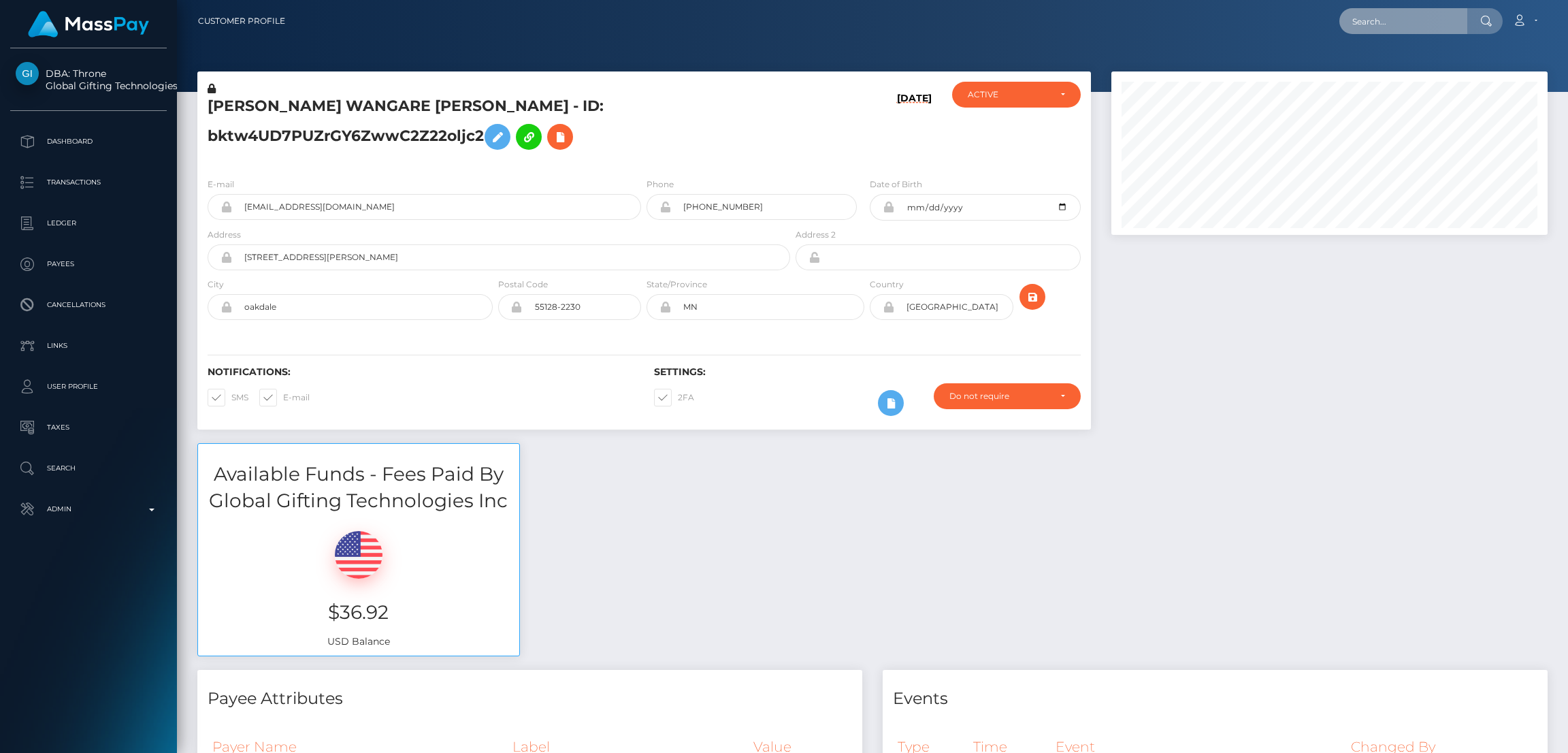
click at [1396, 22] on input "text" at bounding box center [1403, 20] width 128 height 26
paste input "[EMAIL_ADDRESS][DOMAIN_NAME]"
type input "[EMAIL_ADDRESS][DOMAIN_NAME]"
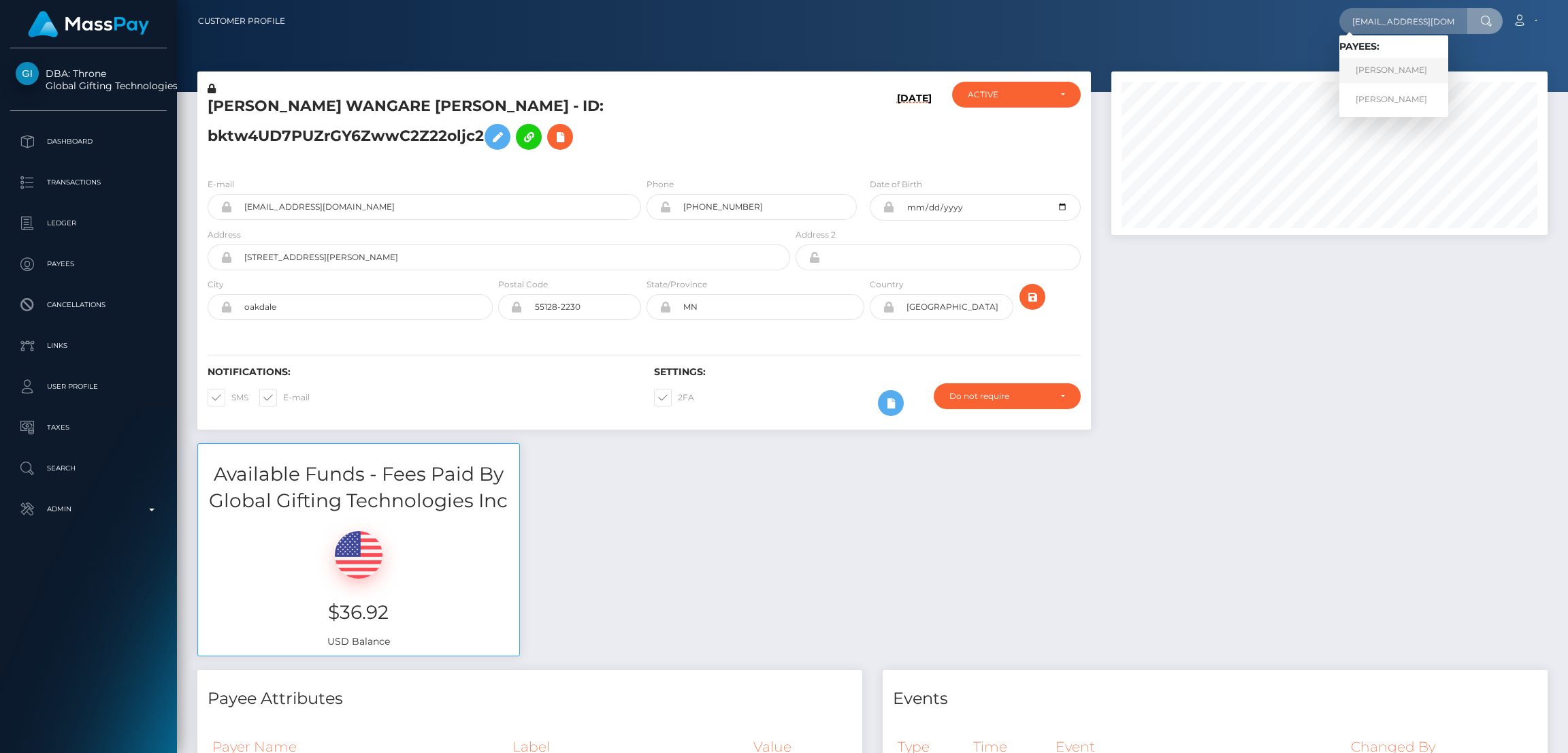
click at [1398, 74] on link "CRYSTAL LEE SCHUMACHER" at bounding box center [1393, 70] width 109 height 25
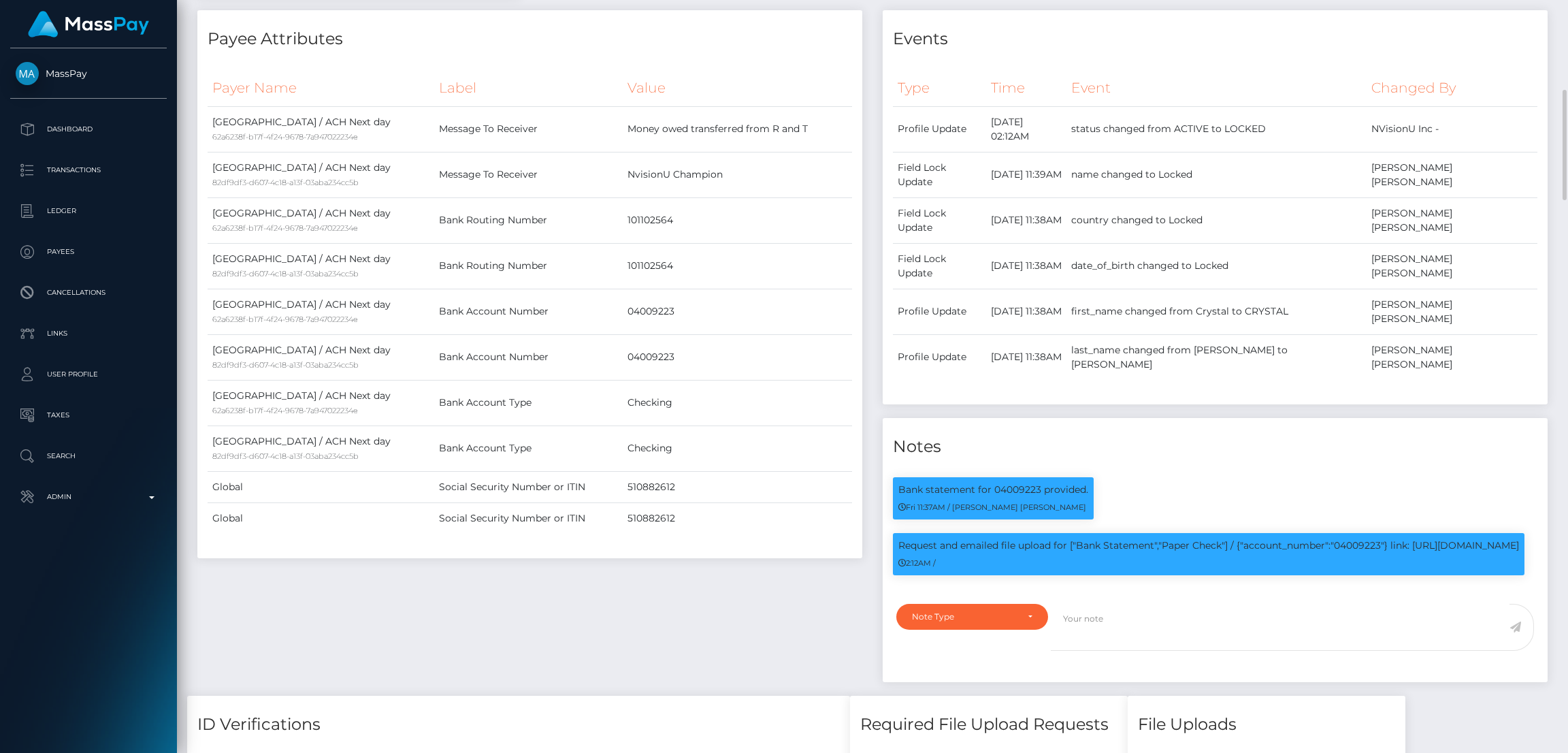
scroll to position [162, 436]
click at [1365, 538] on p "Request and emailed file upload for ["Bank Statement","Paper Check"] / {"accoun…" at bounding box center [1208, 545] width 621 height 14
copy p "04009223"
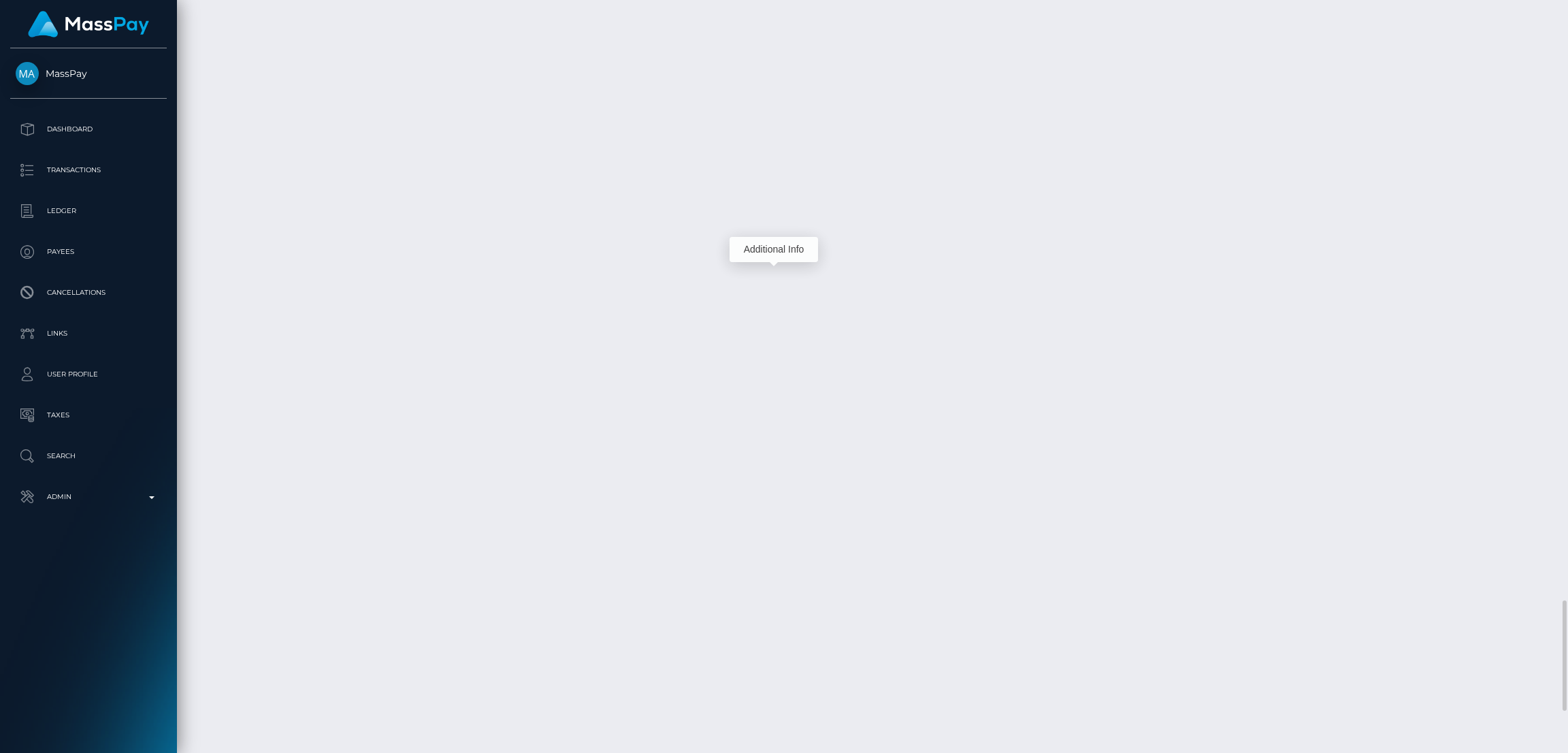
click at [775, 252] on div "Additional Info" at bounding box center [774, 250] width 89 height 25
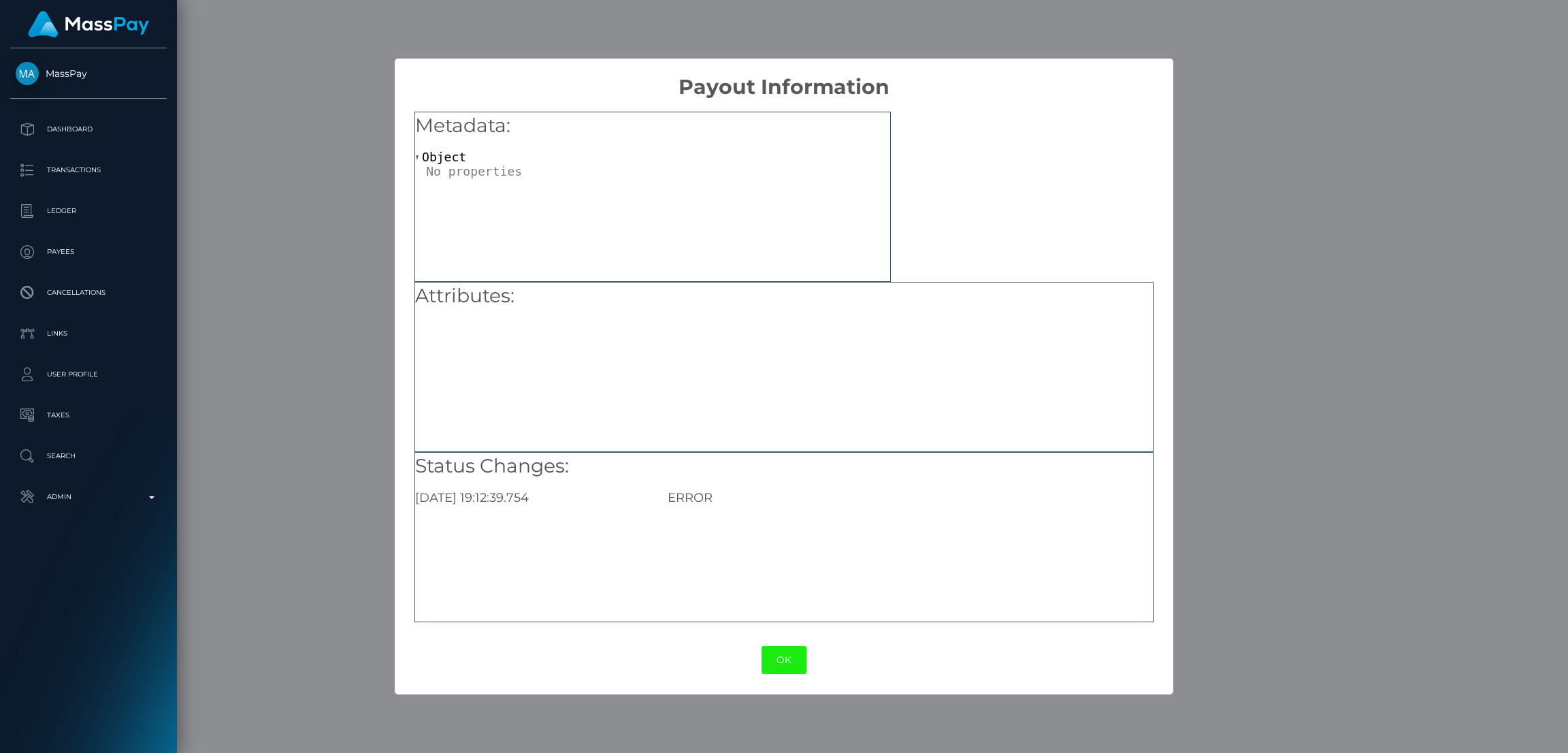
click at [794, 653] on button "OK" at bounding box center [784, 659] width 45 height 28
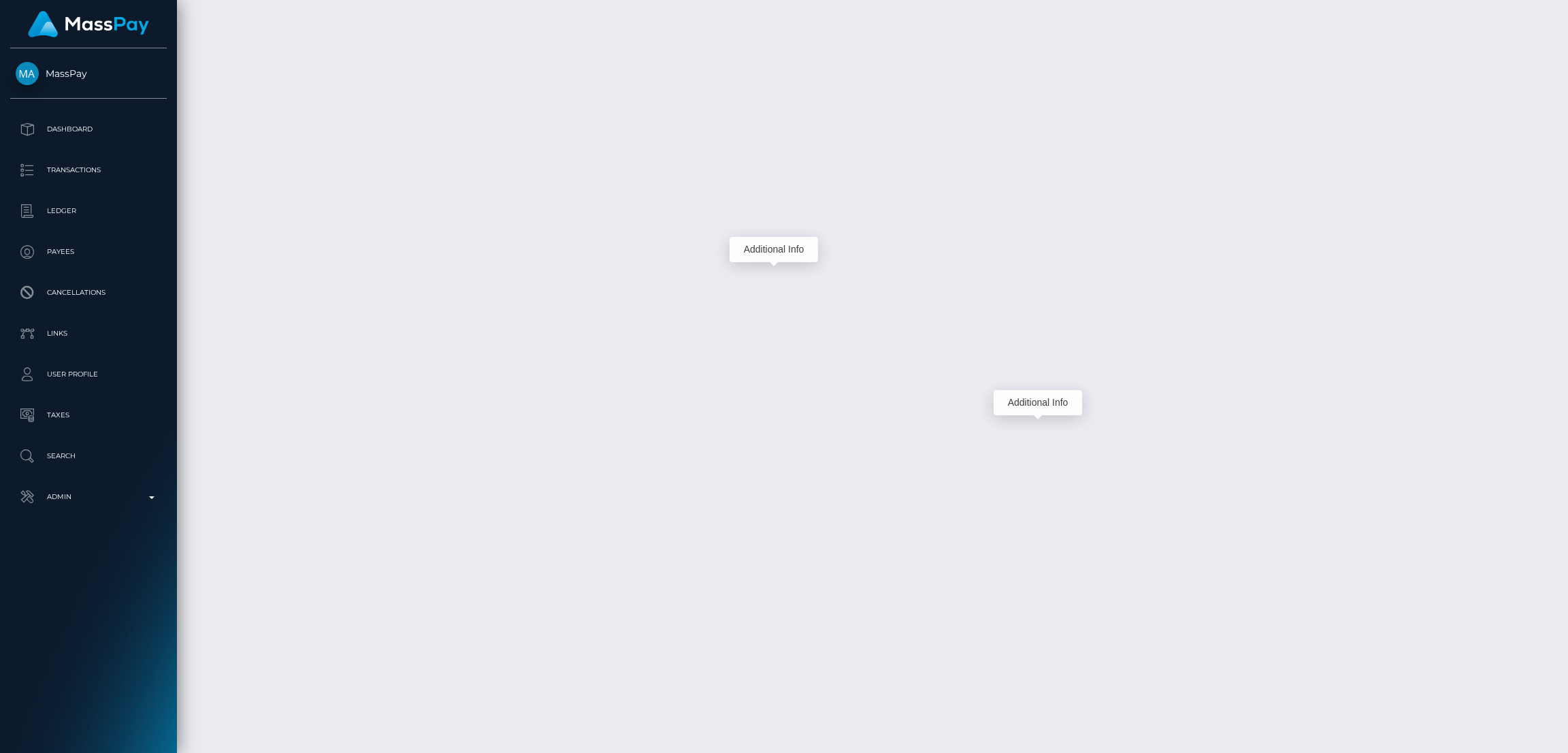
drag, startPoint x: 1040, startPoint y: 430, endPoint x: 1025, endPoint y: 404, distance: 30.0
click at [1025, 404] on div "Additional Info" at bounding box center [1038, 402] width 89 height 25
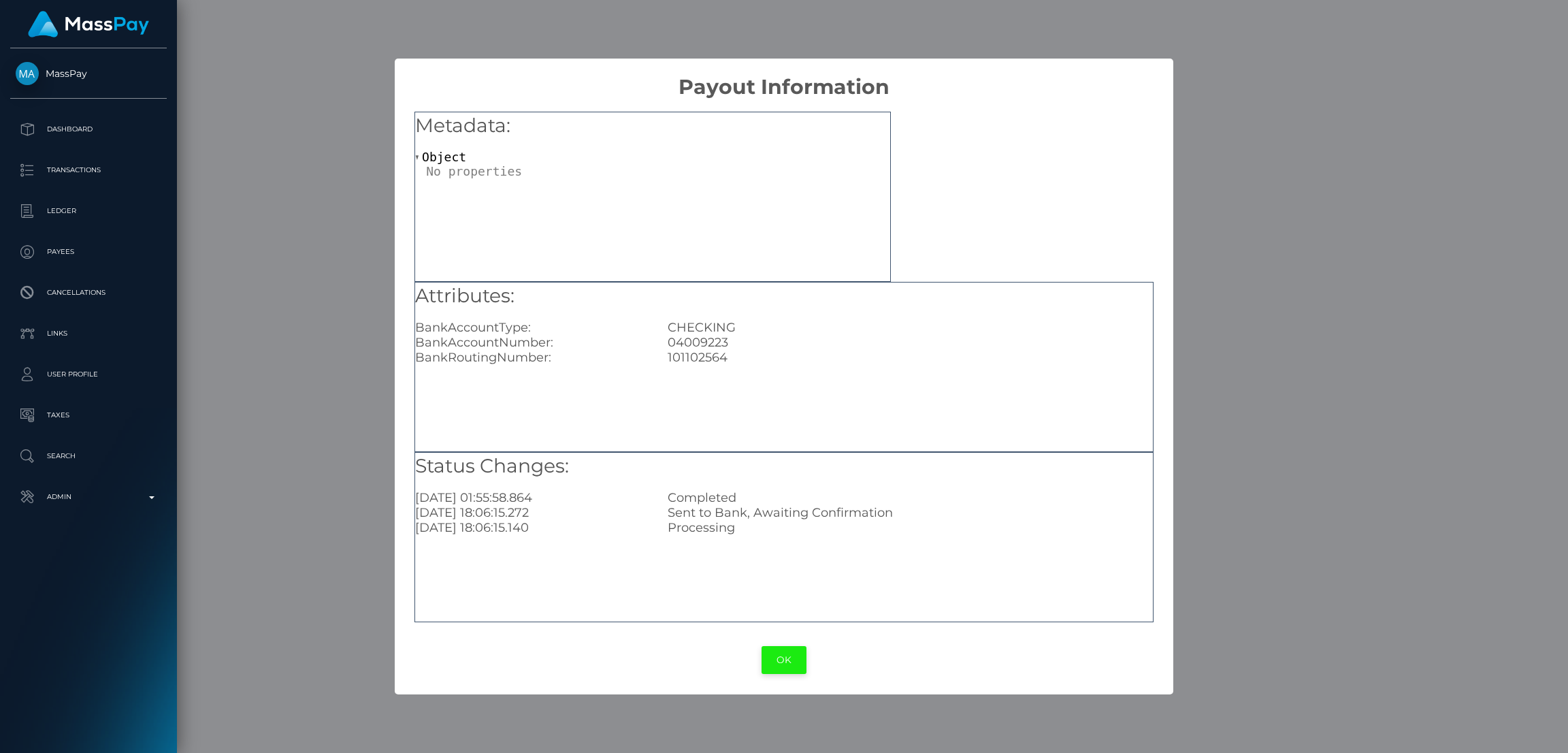
click at [783, 654] on button "OK" at bounding box center [784, 659] width 45 height 28
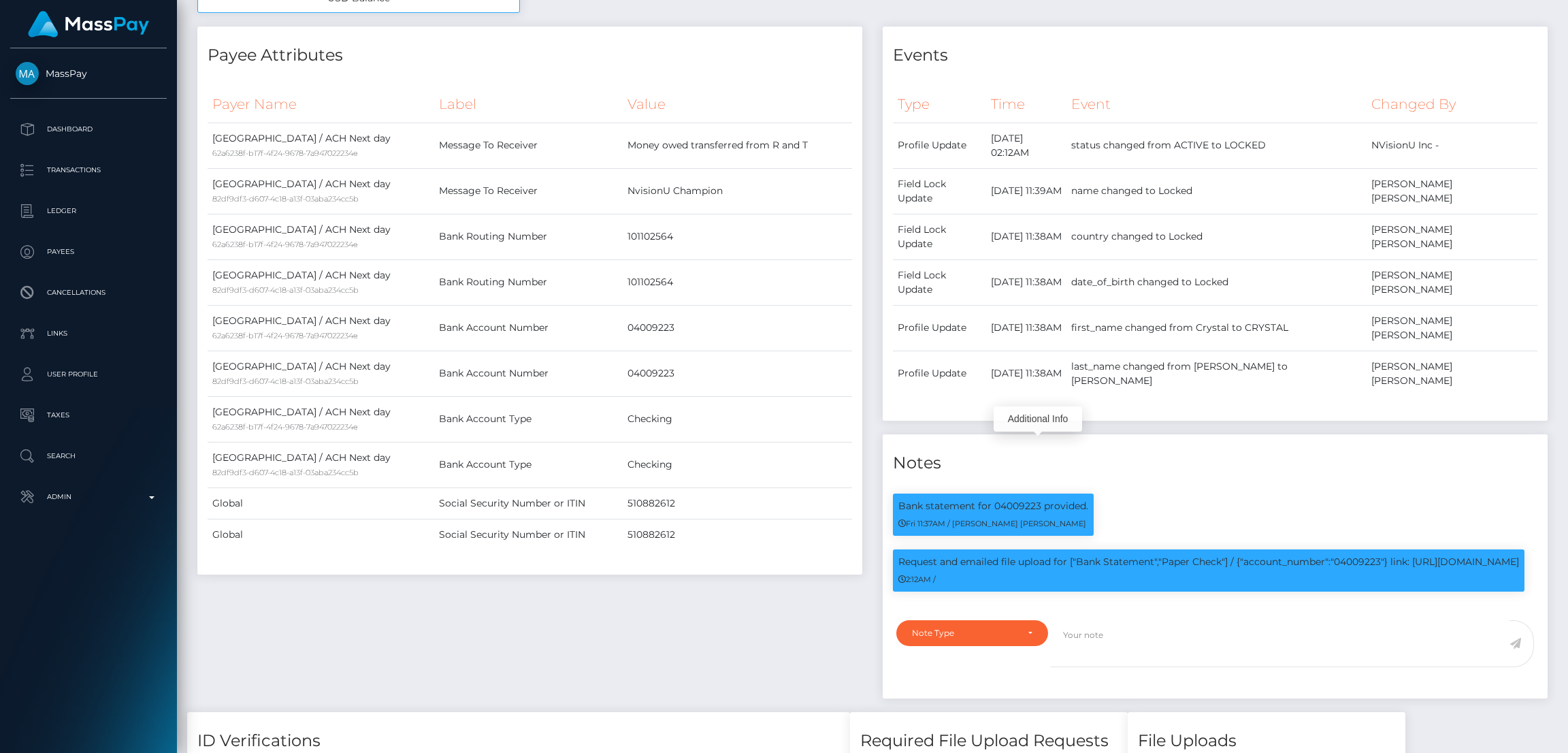
scroll to position [0, 0]
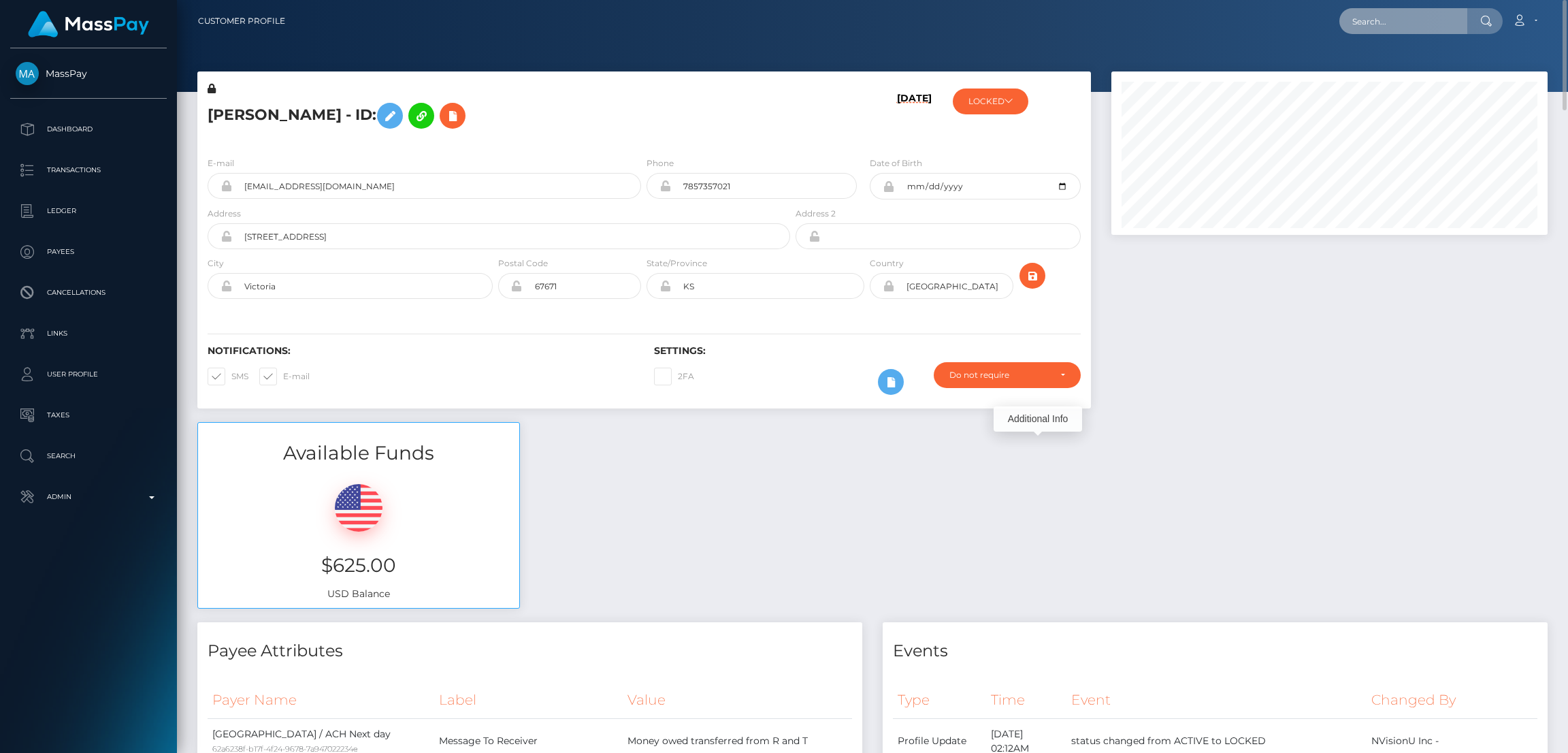
click at [1390, 20] on input "text" at bounding box center [1403, 20] width 128 height 26
paste input "[EMAIL_ADDRESS][DOMAIN_NAME]"
type input "[EMAIL_ADDRESS][DOMAIN_NAME]"
click at [1385, 67] on link "ANGELINA VU LE" at bounding box center [1397, 70] width 116 height 25
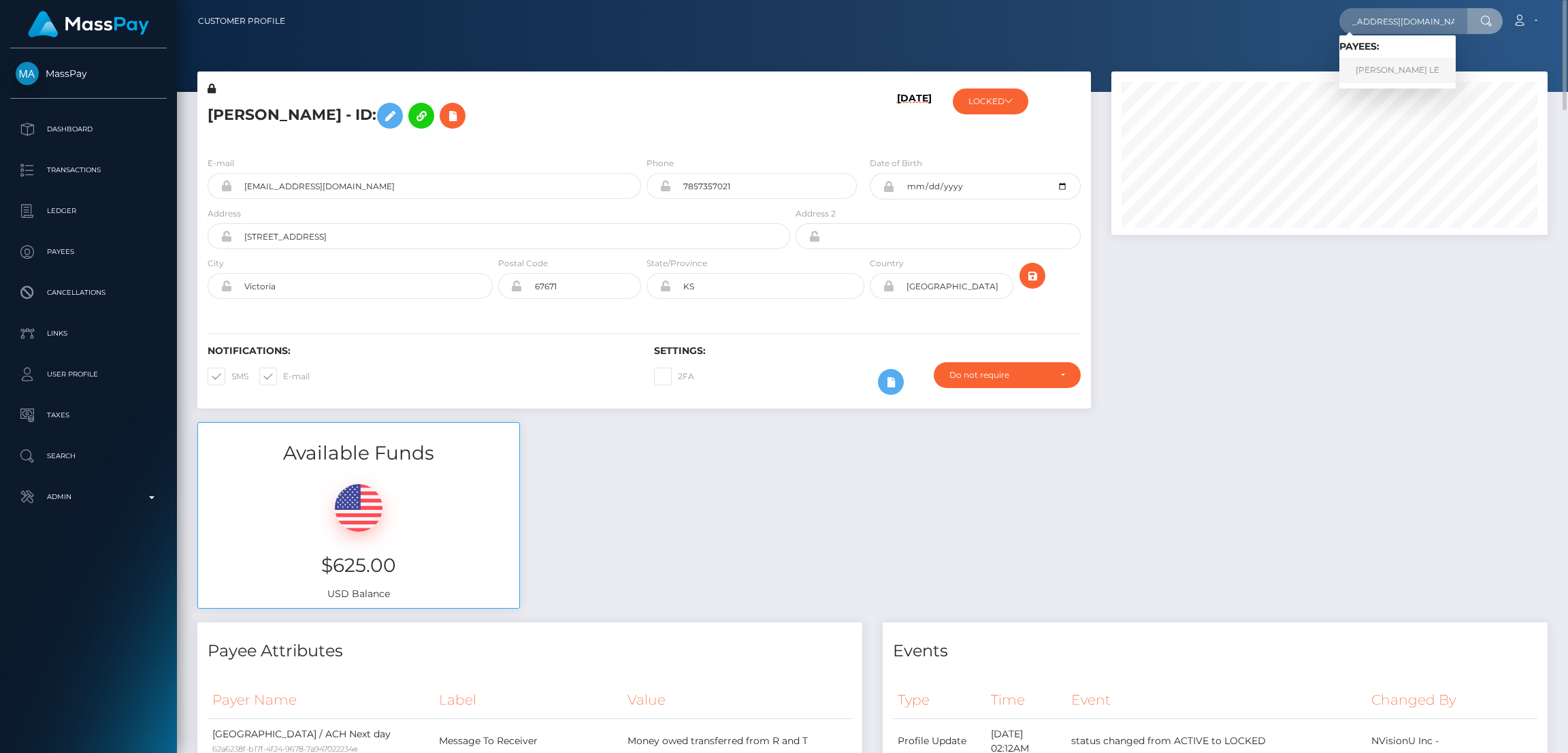
scroll to position [0, 0]
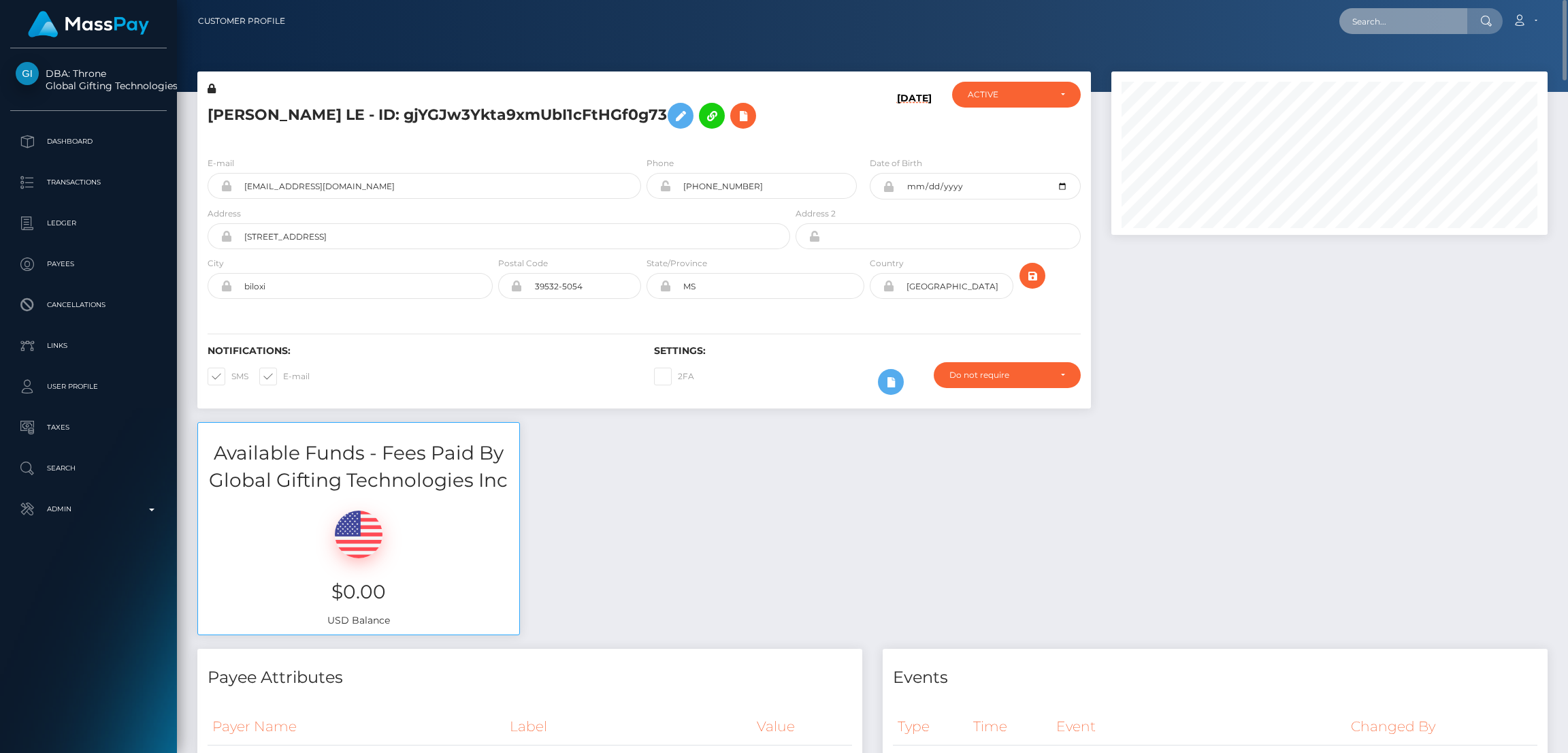
click at [1382, 19] on input "text" at bounding box center [1403, 20] width 128 height 26
paste input "[EMAIL_ADDRESS][DOMAIN_NAME]"
type input "[EMAIL_ADDRESS][DOMAIN_NAME]"
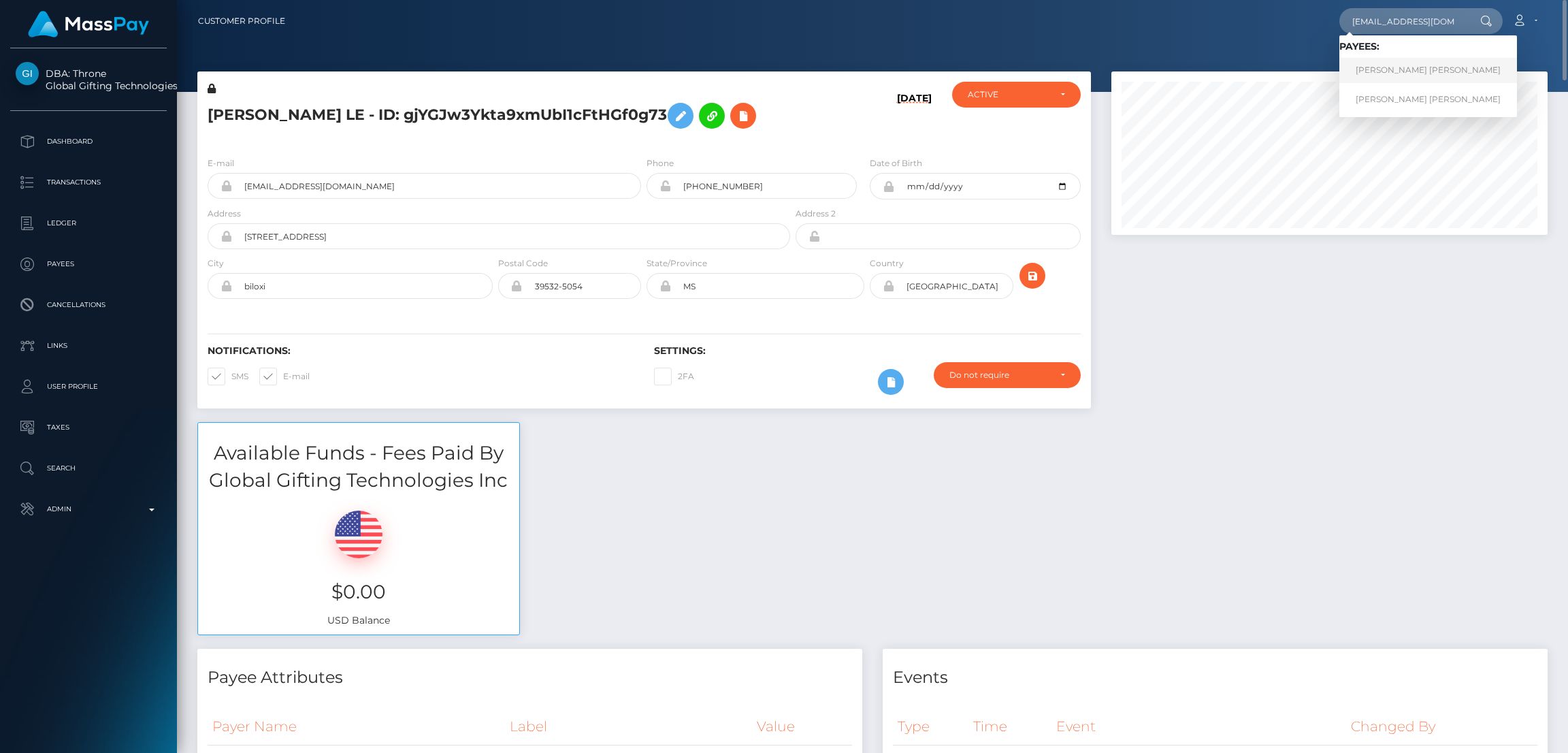
click at [1387, 74] on link "[PERSON_NAME] [PERSON_NAME]" at bounding box center [1428, 70] width 178 height 25
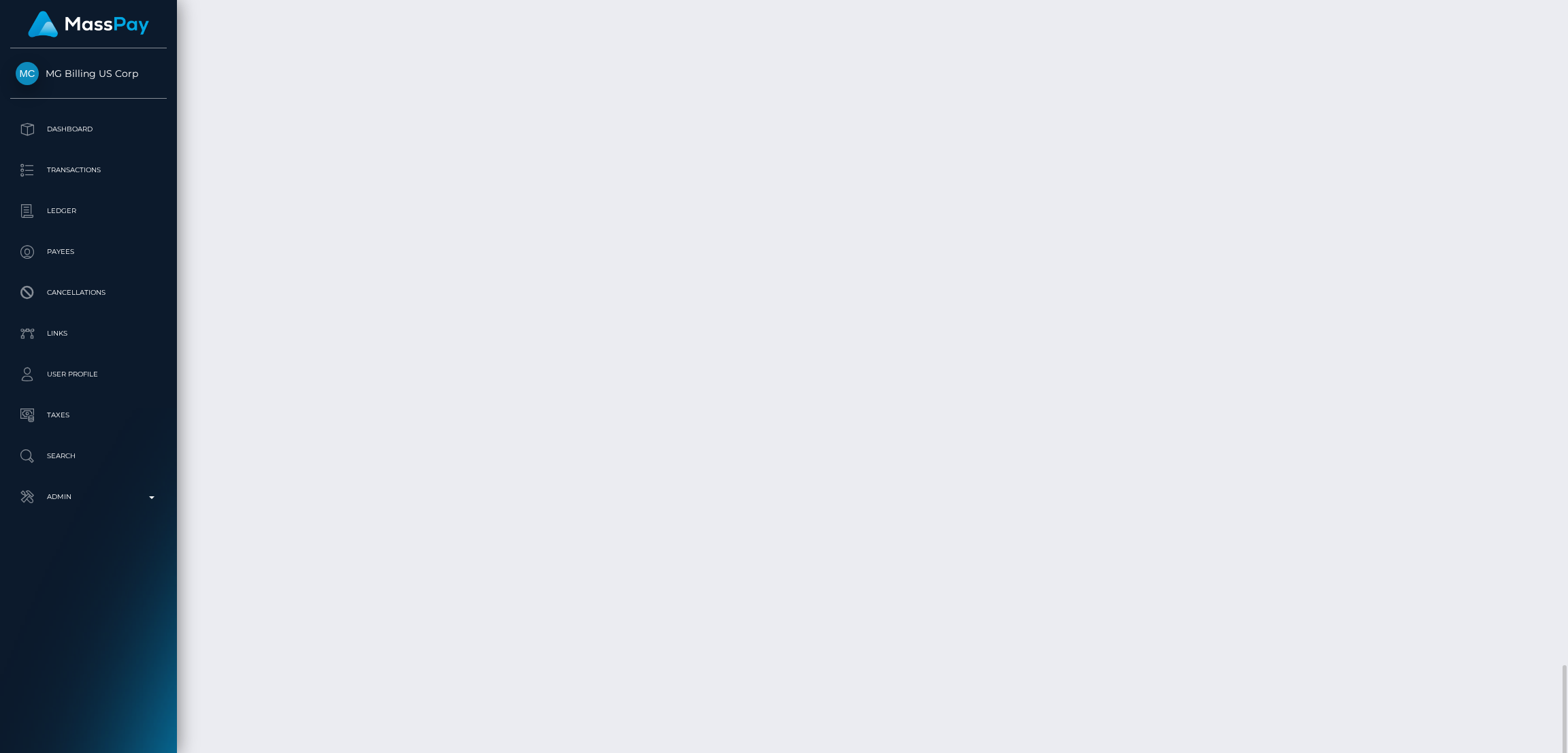
scroll to position [4798, 0]
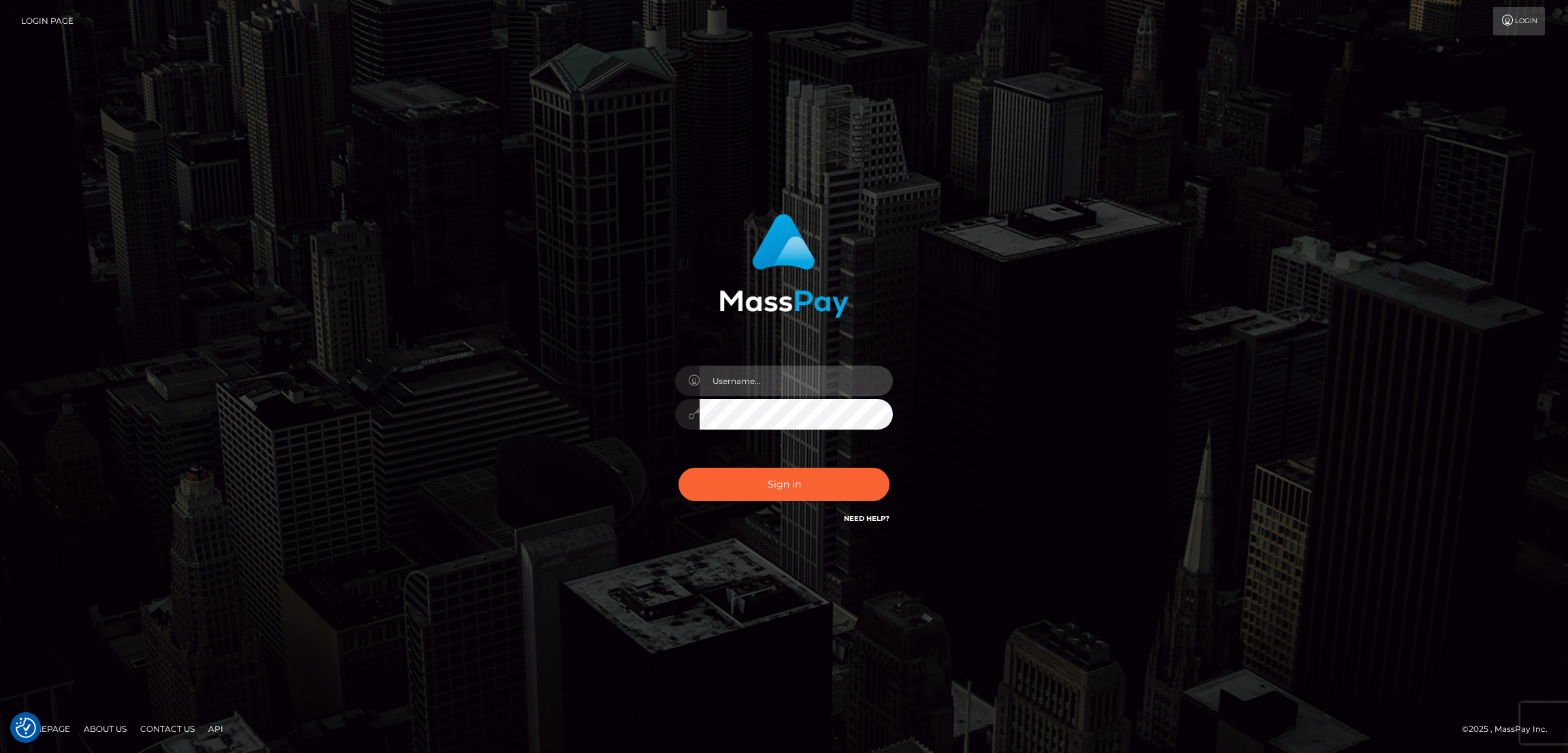
type input "by.es2"
click at [739, 470] on button "Sign in" at bounding box center [784, 485] width 211 height 34
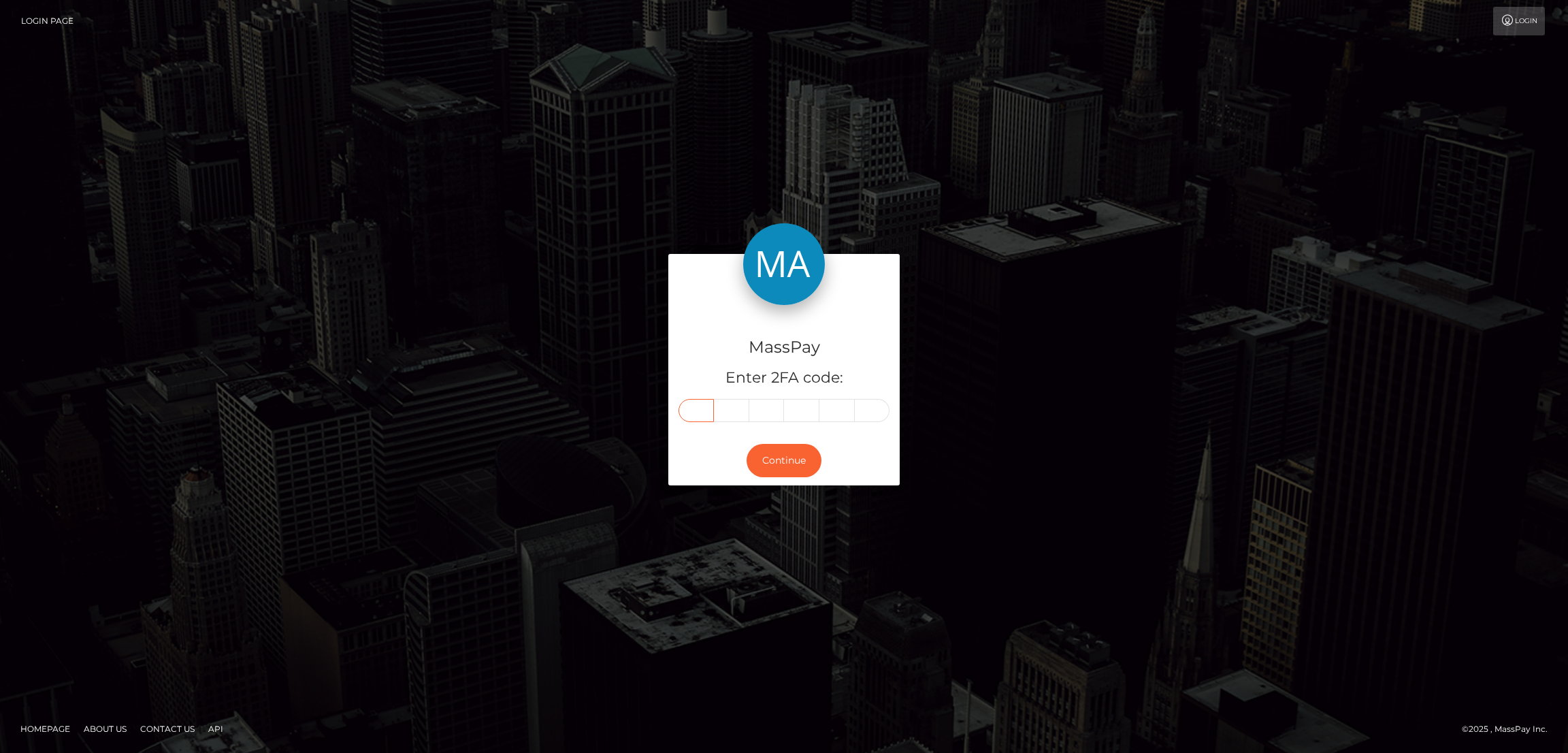
click at [711, 402] on input "text" at bounding box center [696, 410] width 36 height 23
paste input "3"
type input "3"
type input "6"
type input "5"
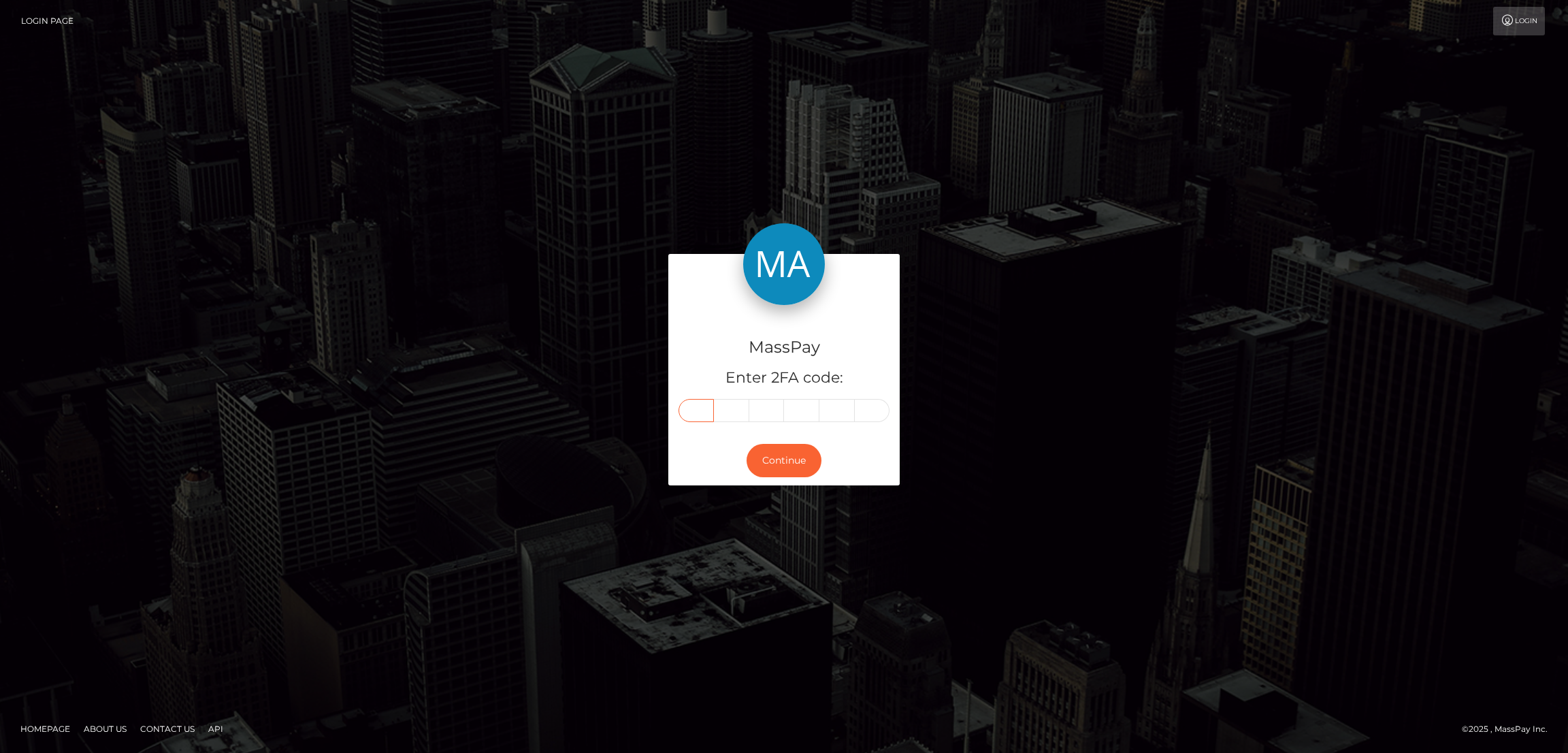
type input "2"
type input "5"
type input "7"
click at [771, 467] on button "Continue" at bounding box center [784, 461] width 75 height 34
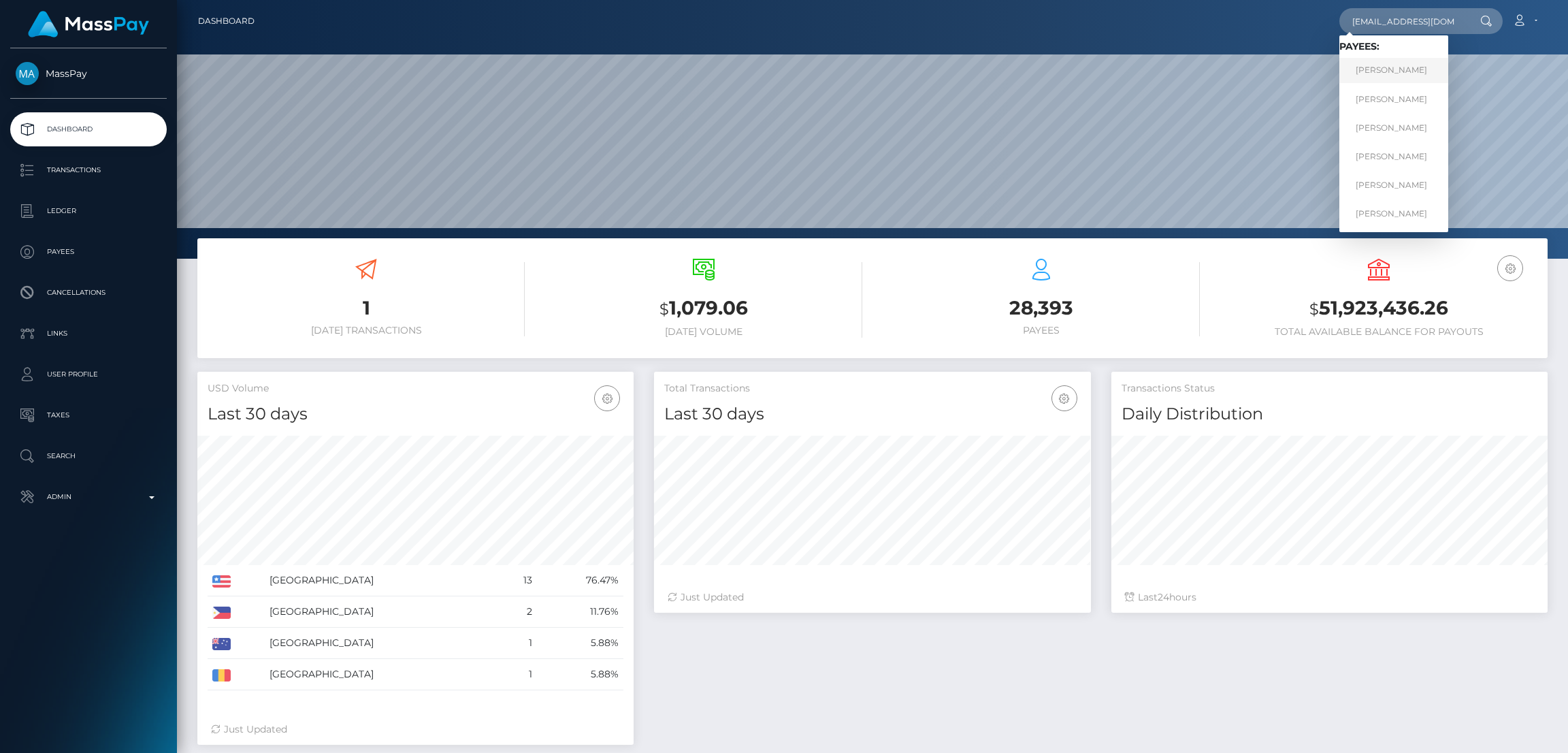
click at [1382, 73] on link "[PERSON_NAME]" at bounding box center [1393, 70] width 109 height 25
